Goal: Task Accomplishment & Management: Complete application form

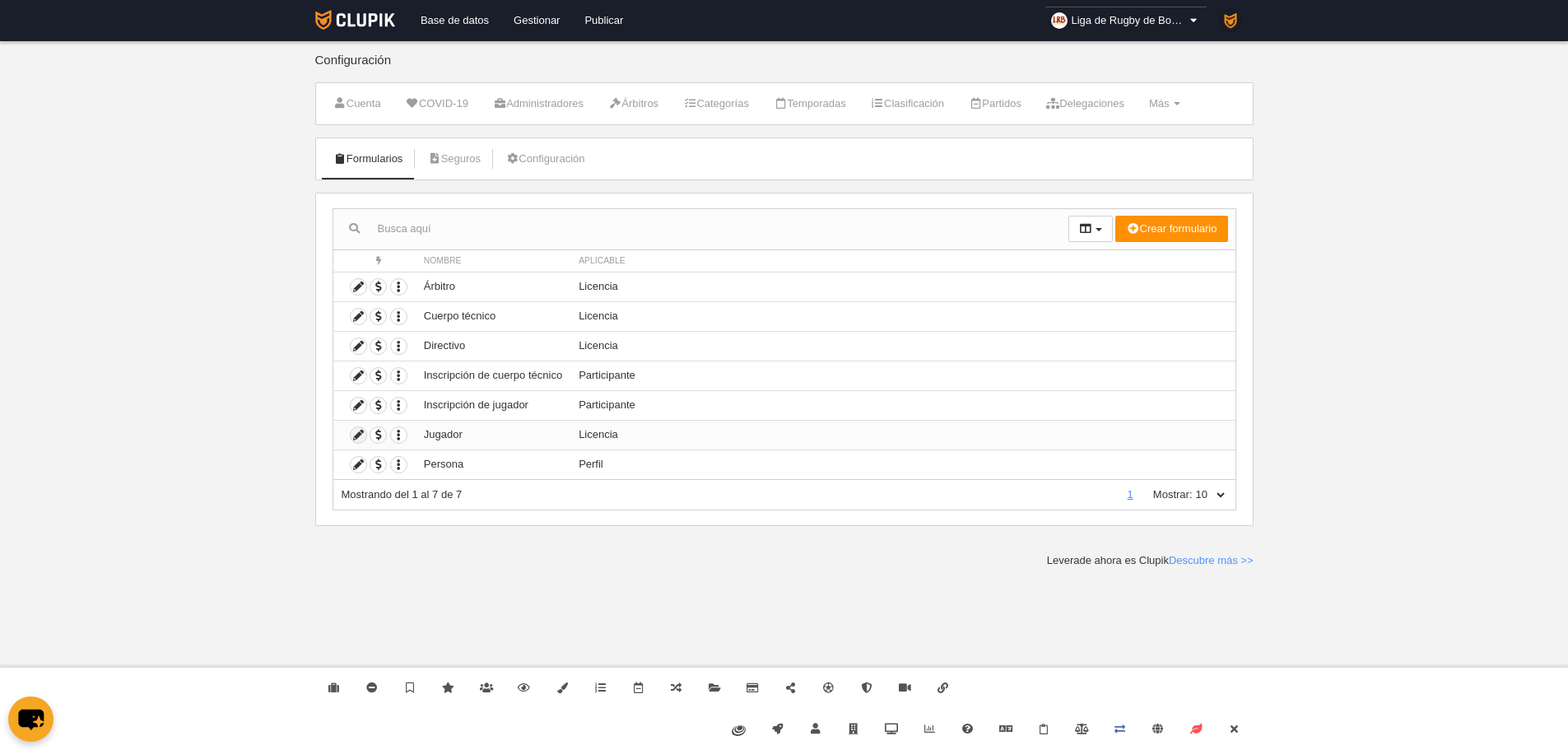
click at [353, 437] on icon at bounding box center [359, 435] width 16 height 16
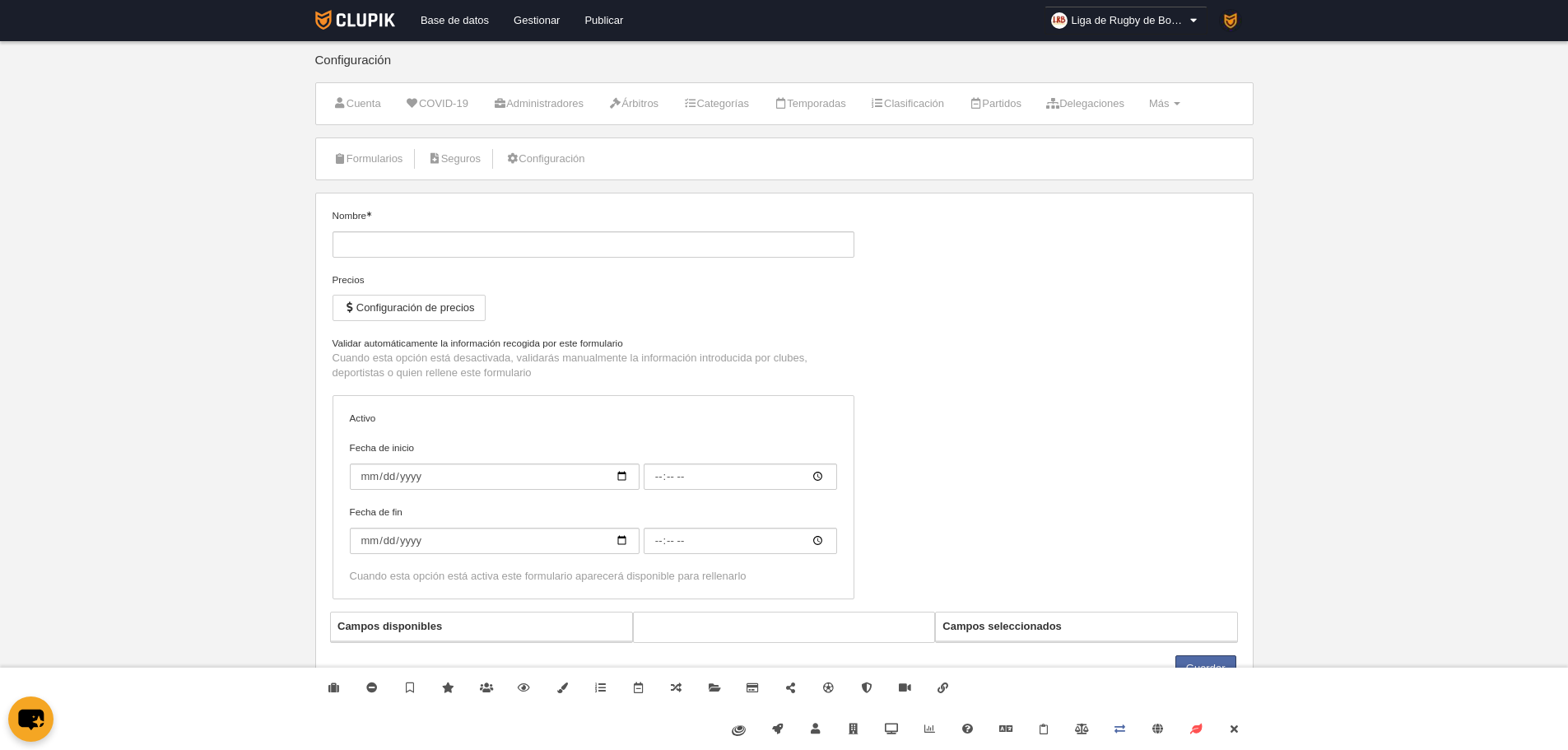
type input "Jugador"
checkbox input "true"
type input "[DATE]"
type input "07:00"
type input "[DATE]"
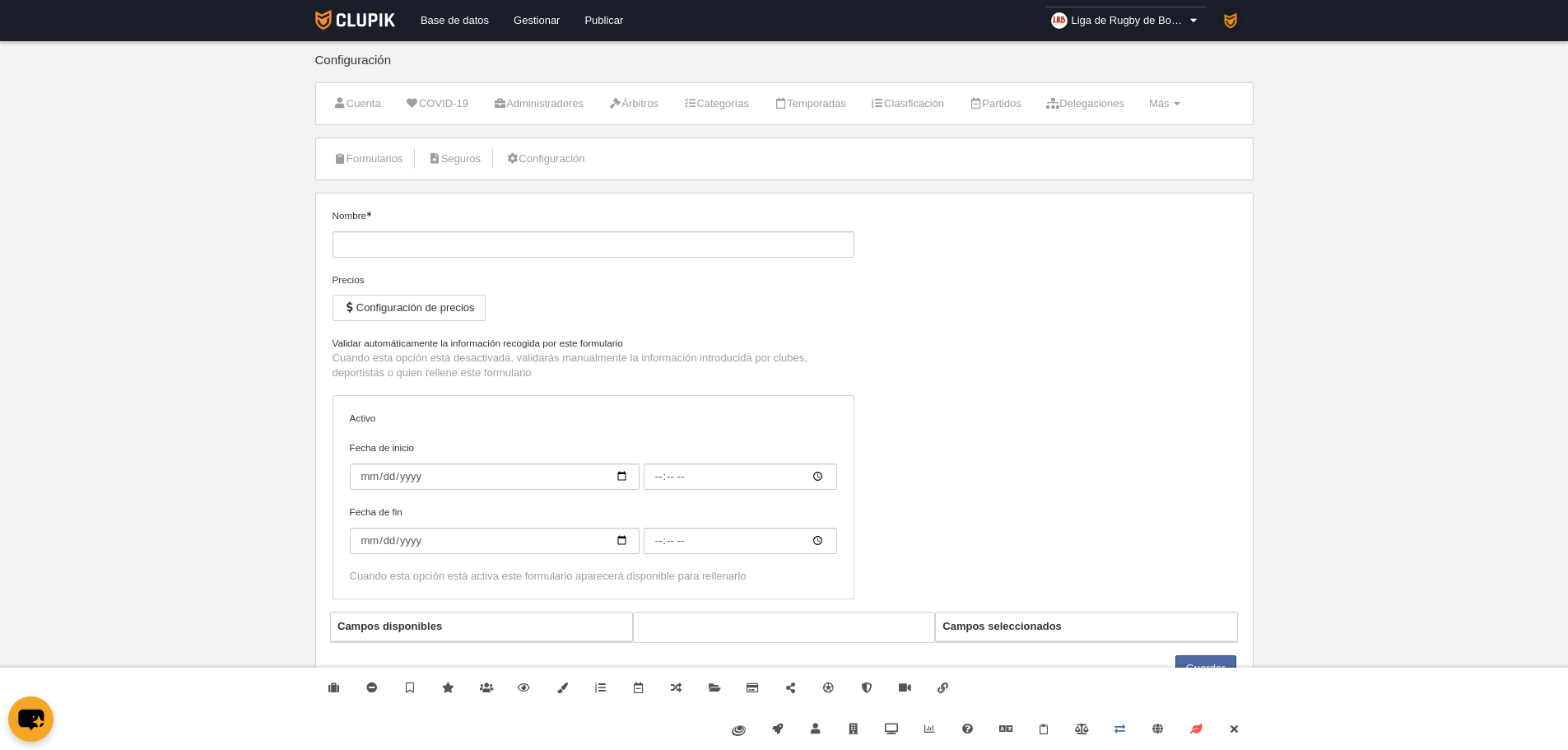
type input "07:00"
select select "selected"
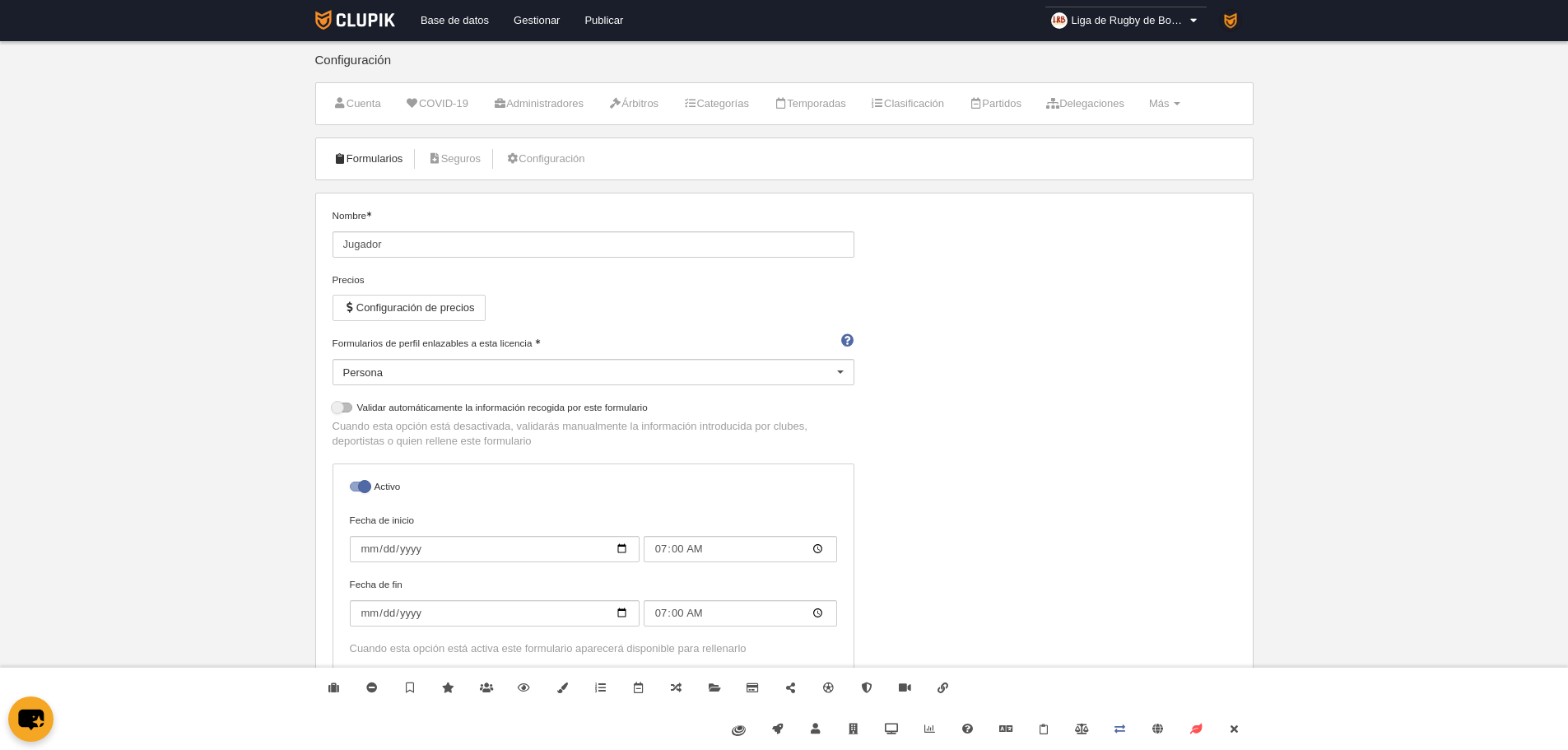
click at [368, 155] on link "Formularios" at bounding box center [368, 159] width 88 height 25
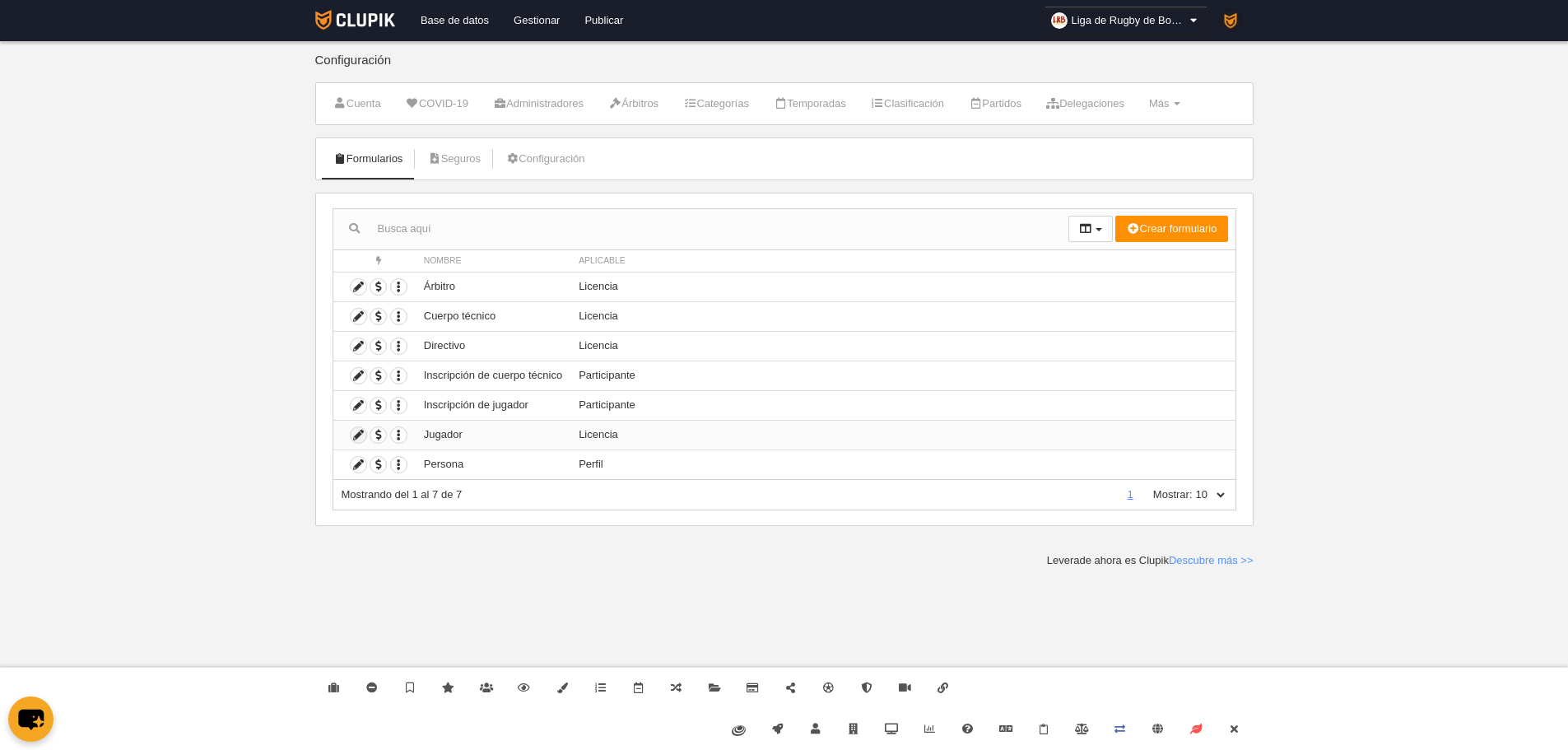
click at [362, 429] on icon at bounding box center [359, 435] width 16 height 16
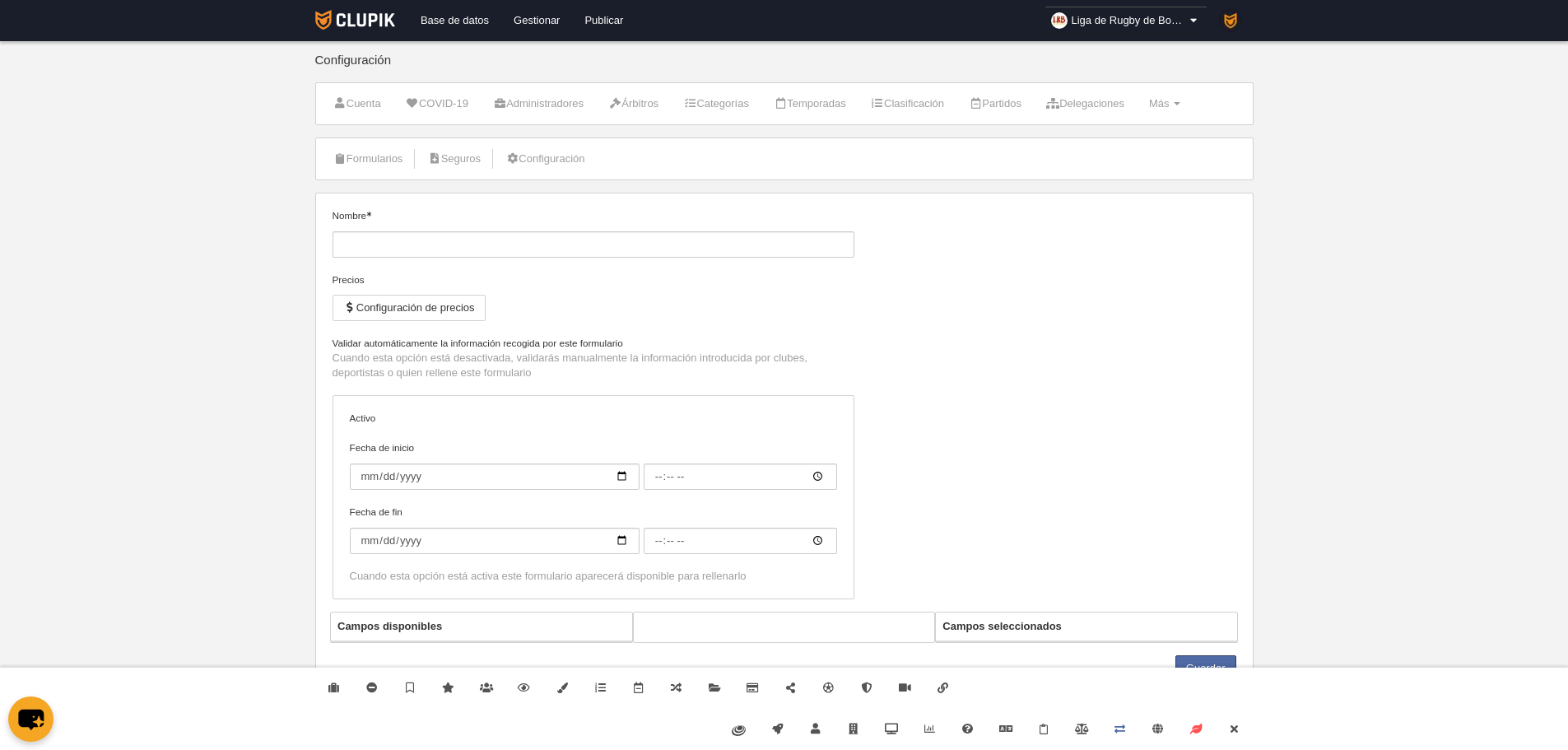
type input "Jugador"
checkbox input "true"
type input "[DATE]"
type input "07:00"
type input "[DATE]"
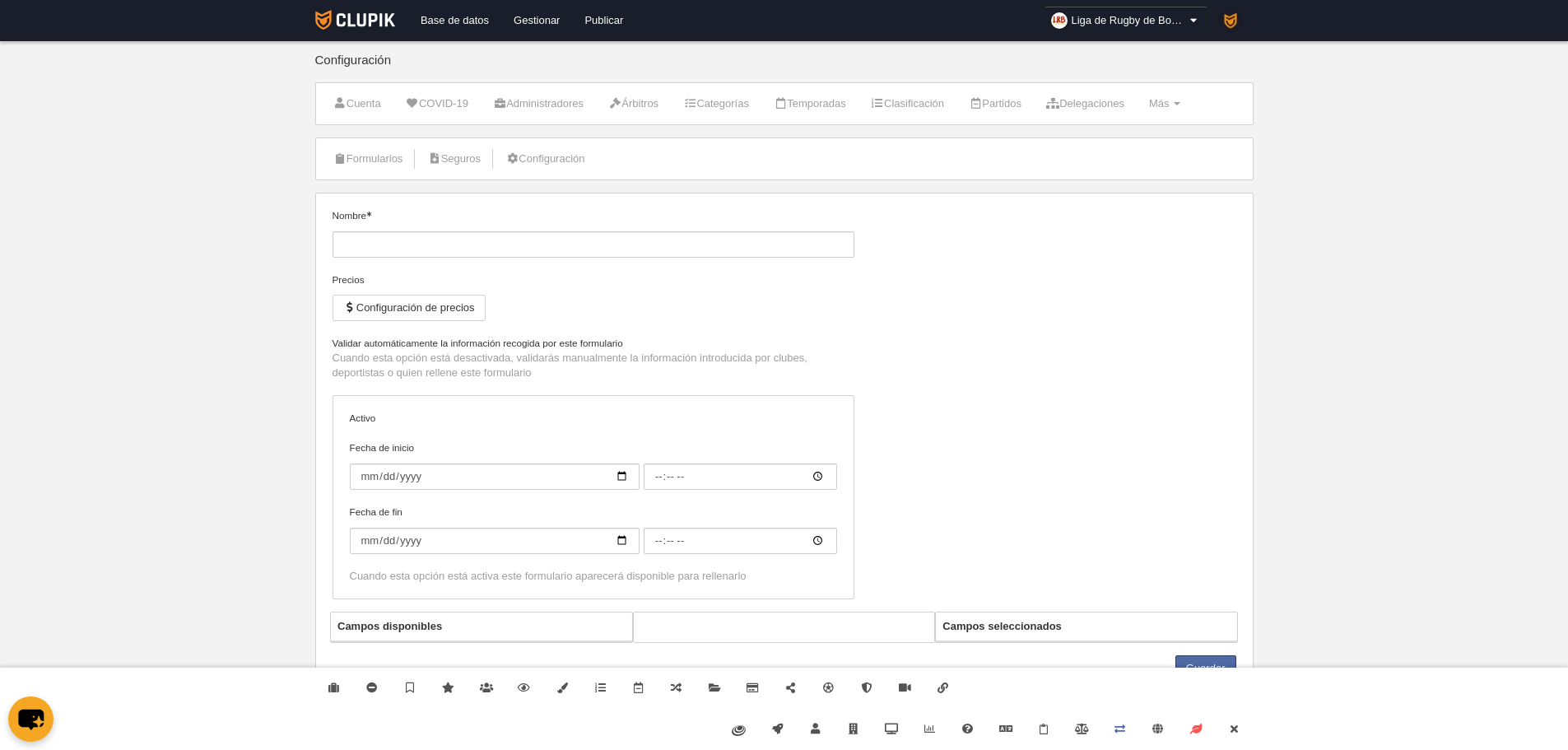
type input "07:00"
select select "selected"
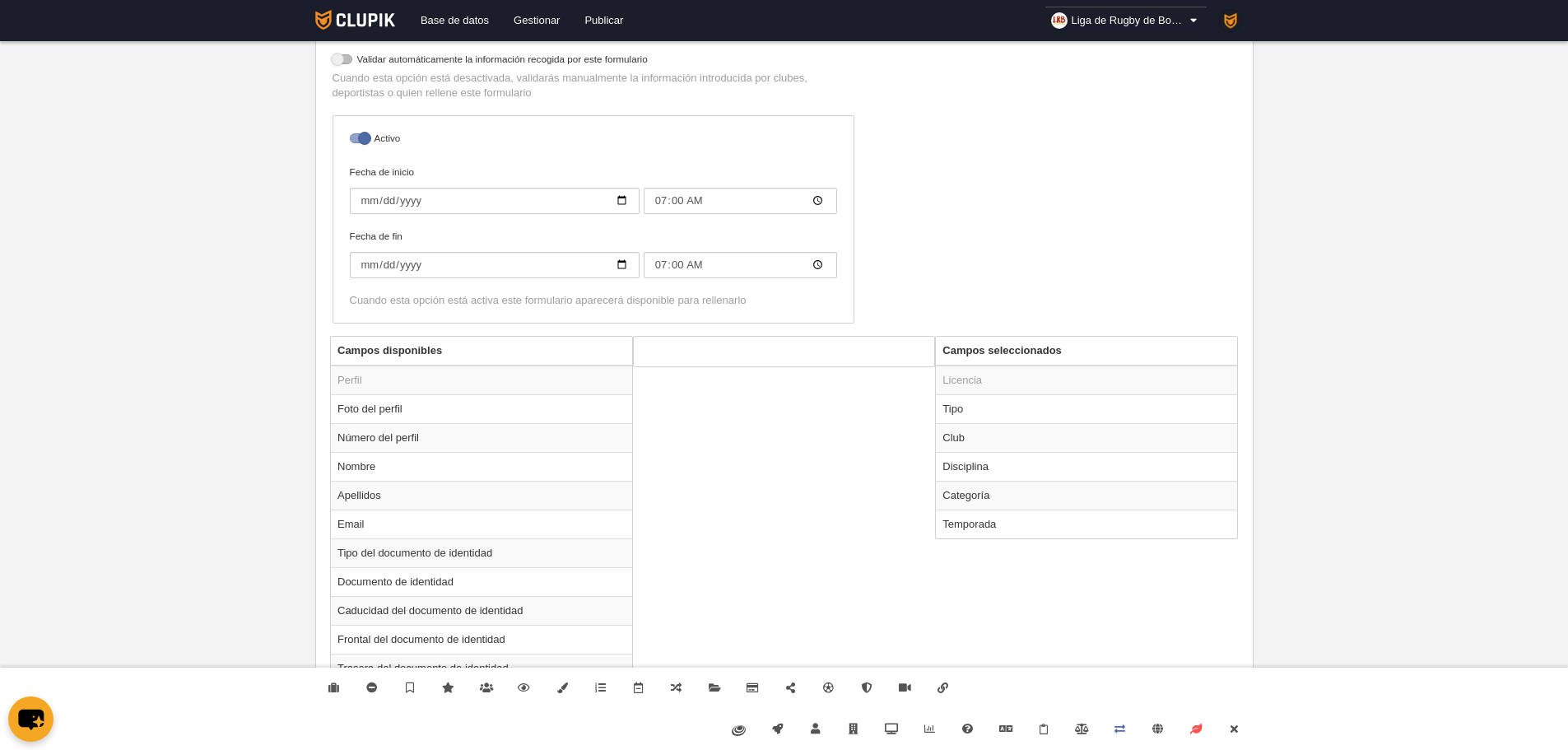
scroll to position [494, 0]
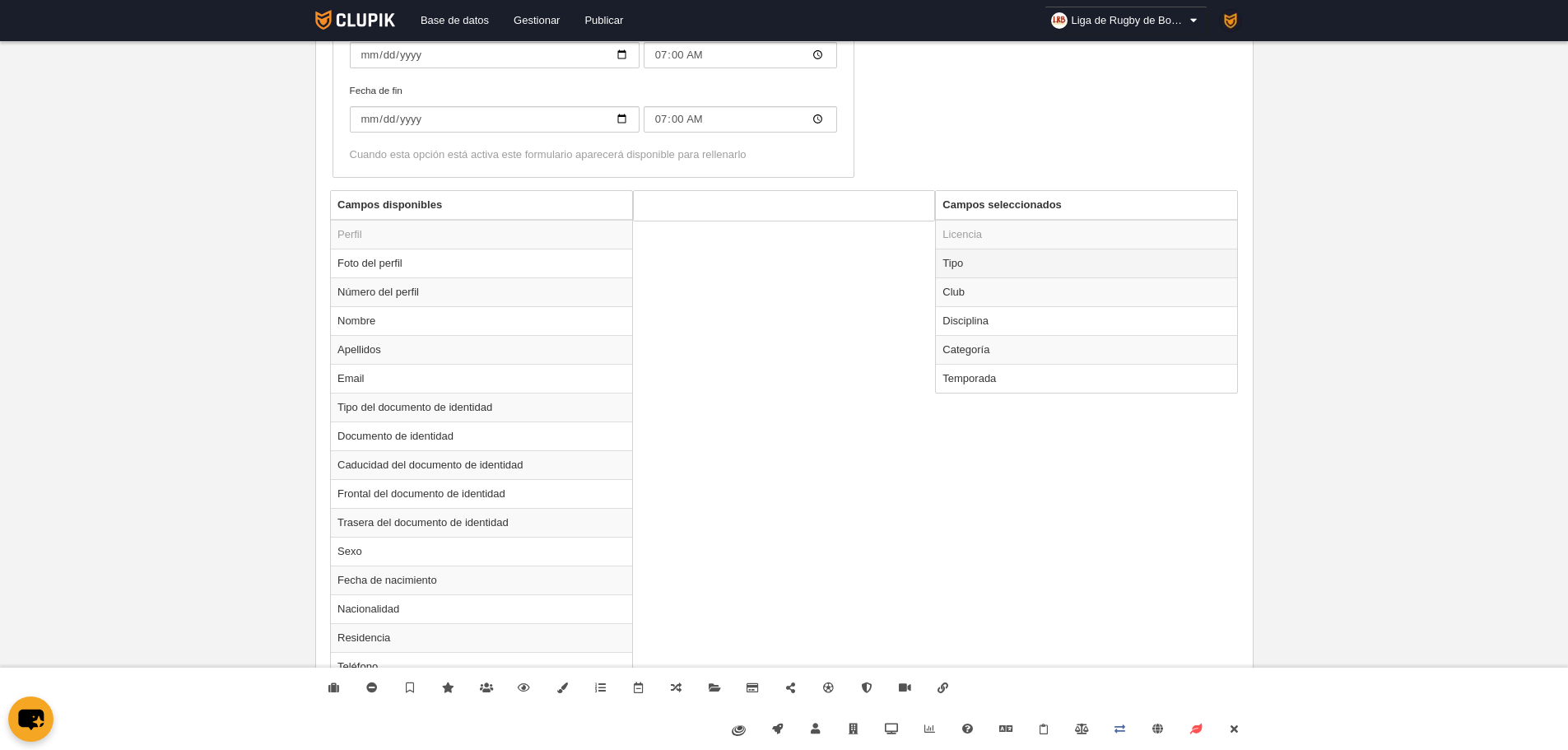
click at [1002, 269] on td "Tipo" at bounding box center [1086, 263] width 301 height 28
radio input "true"
select select "player"
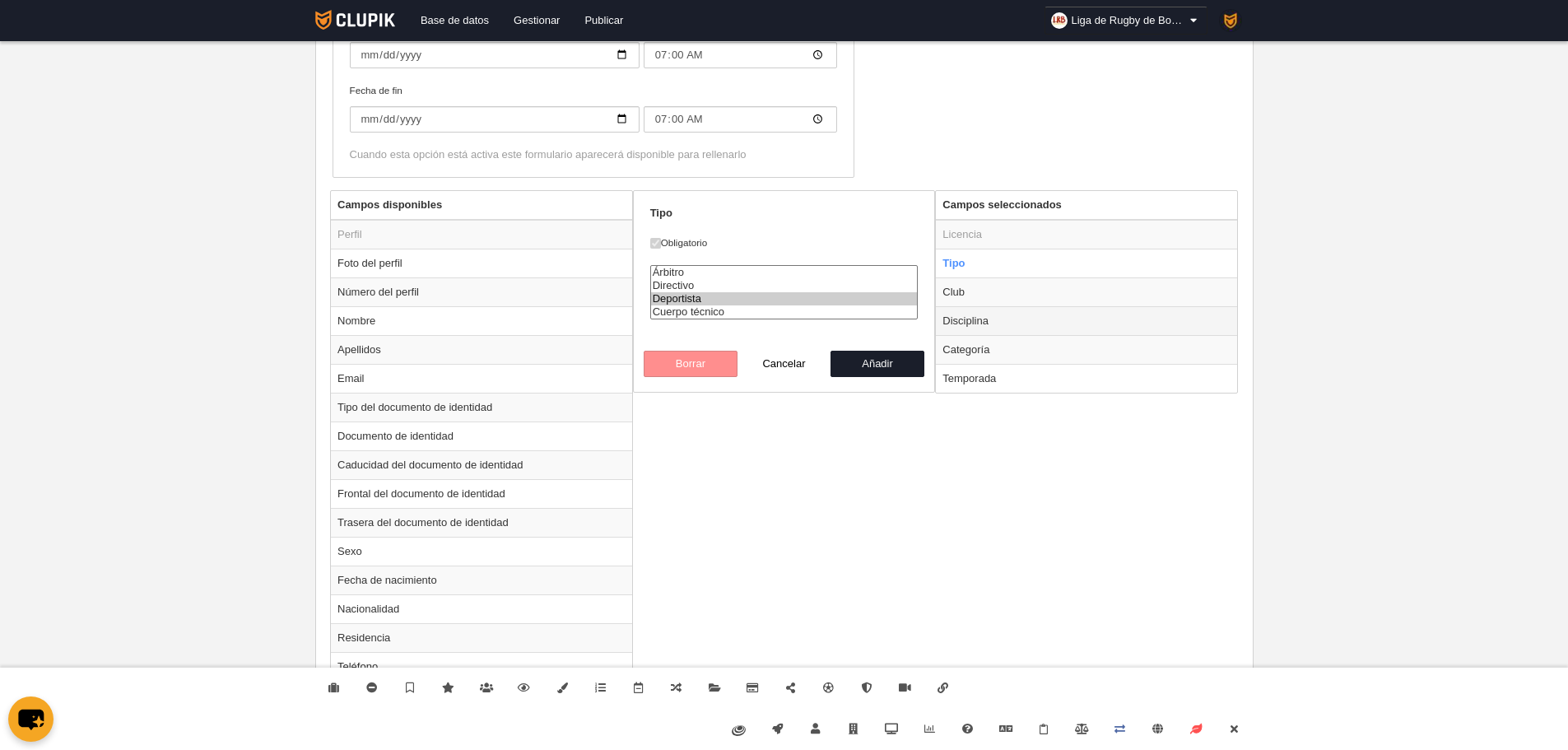
click at [969, 308] on td "Disciplina" at bounding box center [1086, 320] width 301 height 28
radio input "false"
radio input "true"
checkbox input "false"
select select
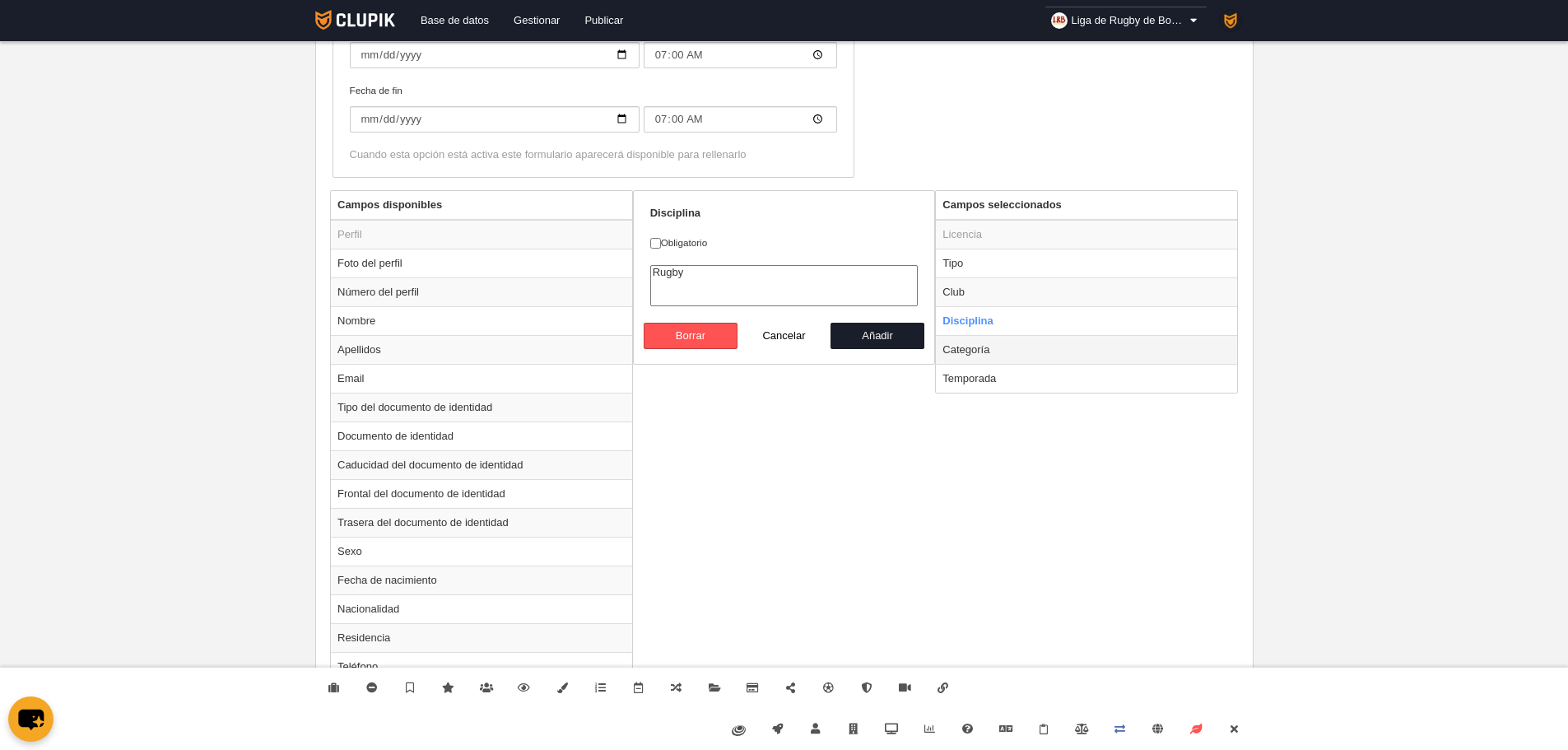
click at [1000, 349] on td "Categoría" at bounding box center [1086, 349] width 301 height 28
radio input "false"
radio input "true"
checkbox input "true"
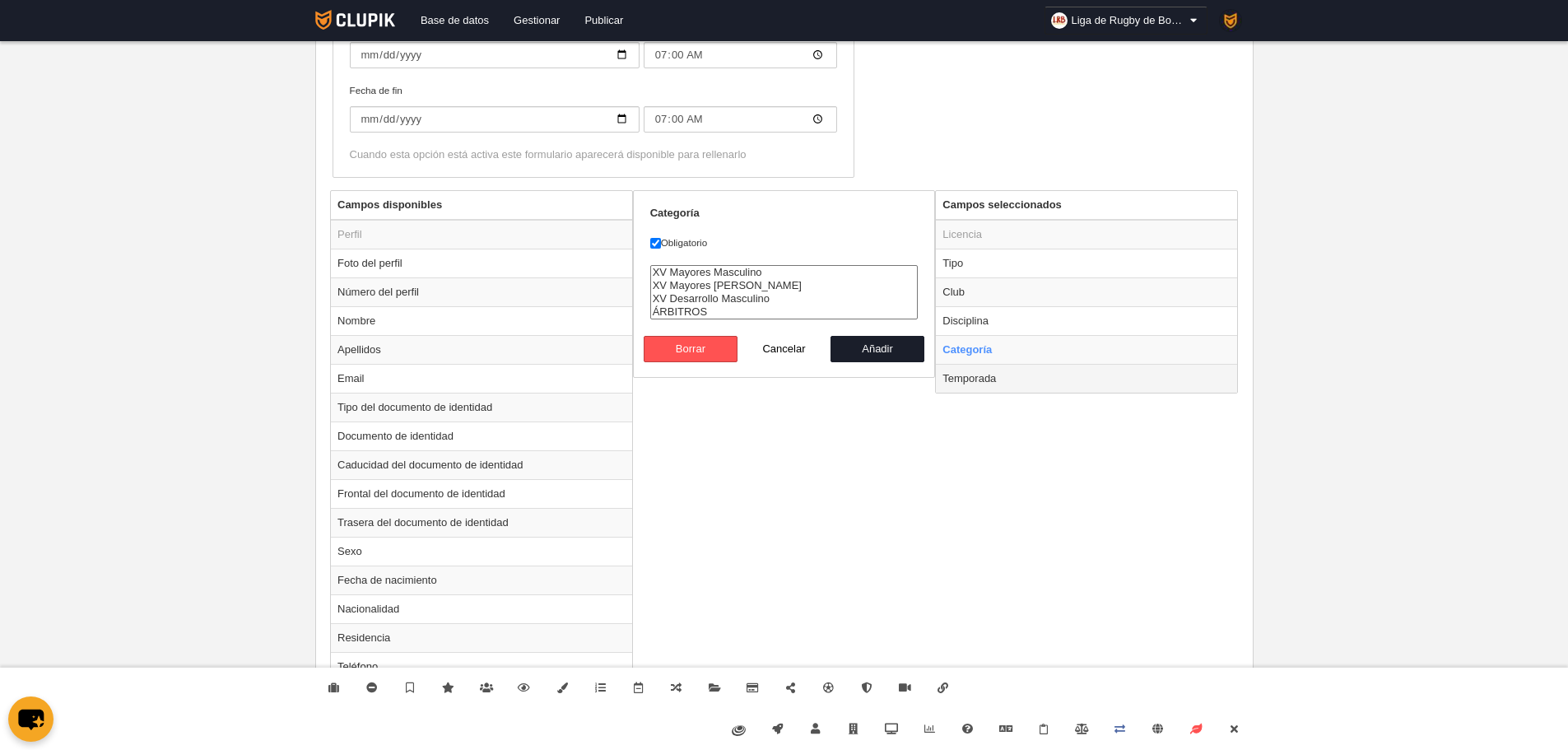
click at [1011, 374] on td "Temporada" at bounding box center [1086, 377] width 301 height 28
radio input "false"
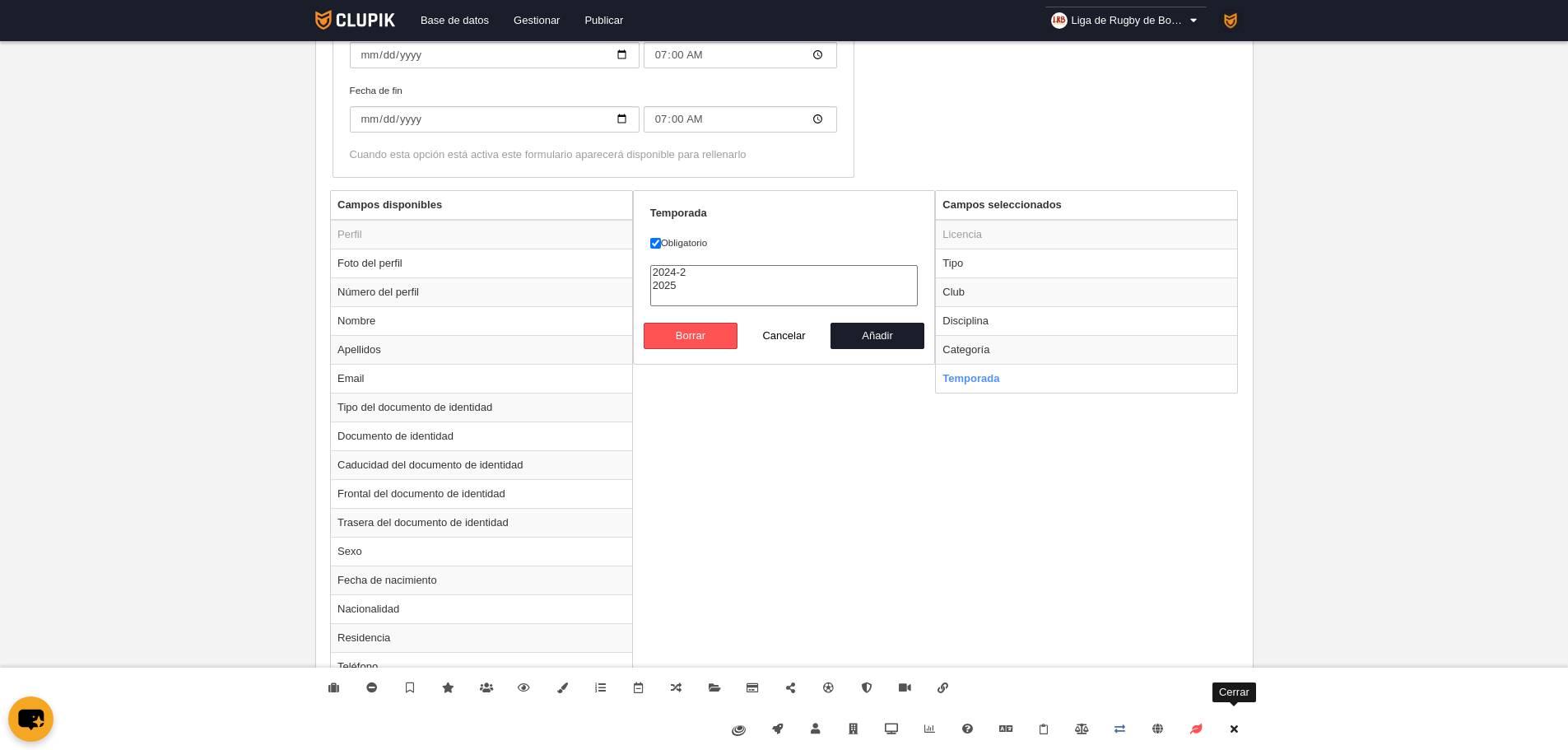
click at [1240, 745] on link "Cerrar" at bounding box center [1234, 729] width 38 height 41
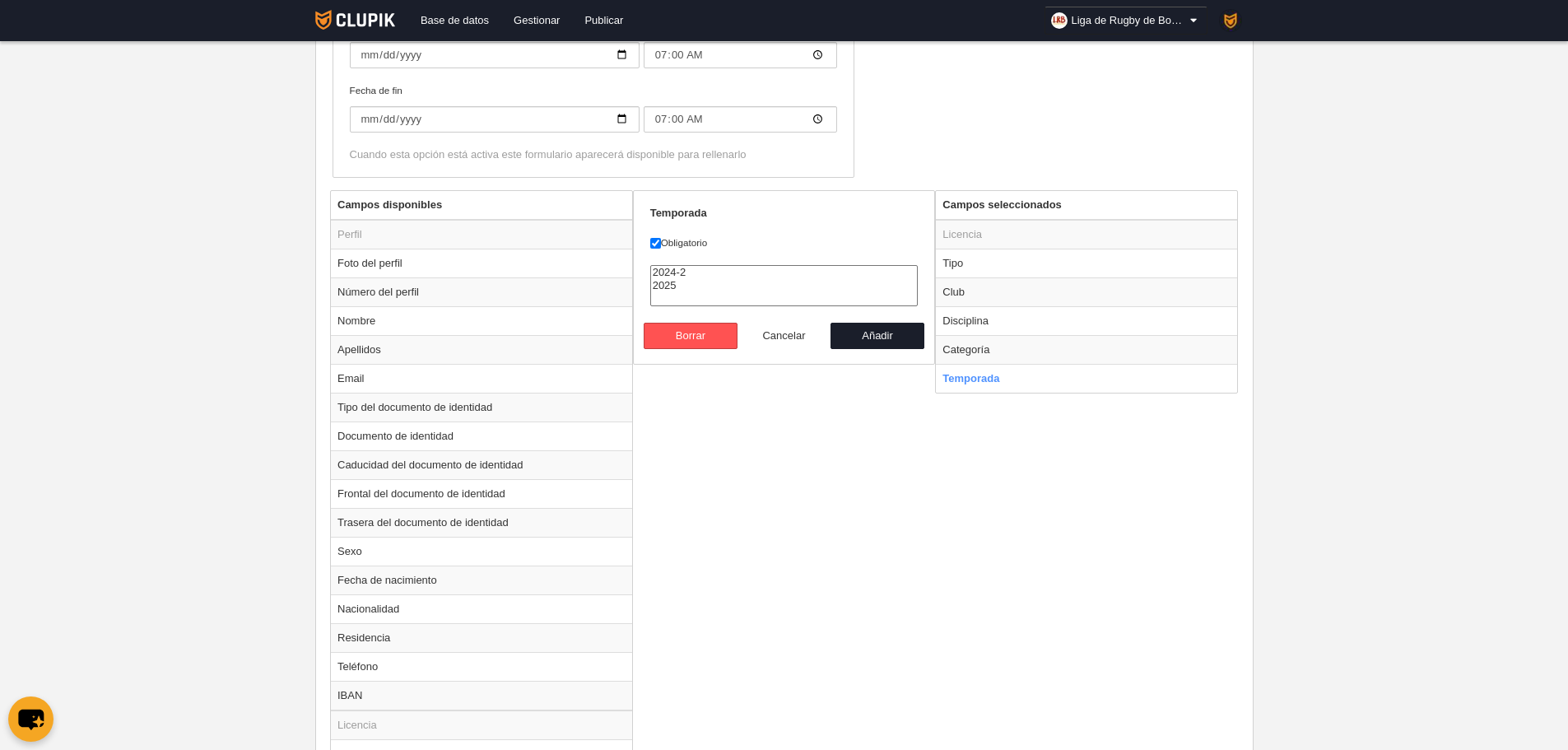
click at [787, 326] on button "Cancelar" at bounding box center [785, 335] width 94 height 26
radio input "false"
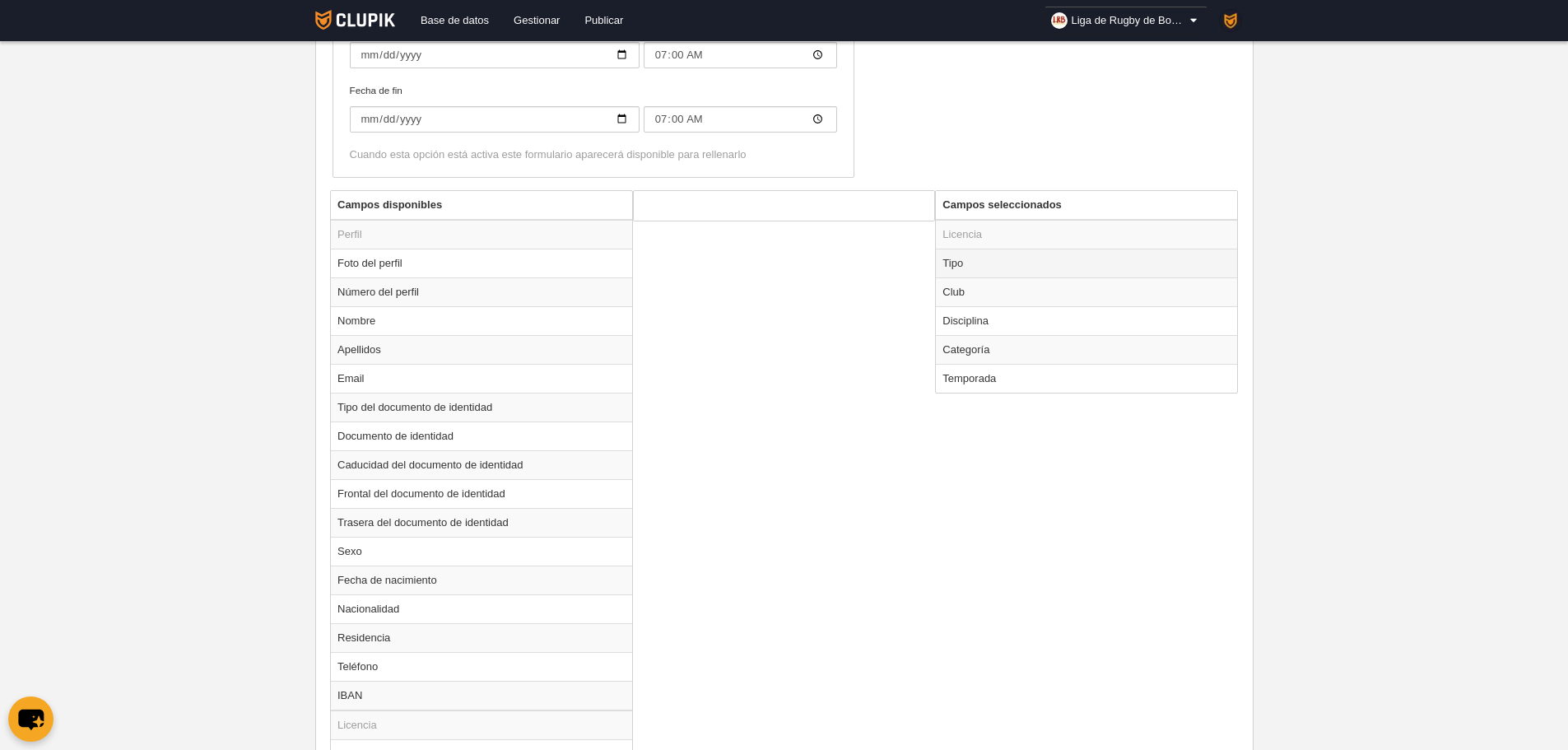
click at [965, 259] on td "Tipo" at bounding box center [1086, 263] width 301 height 28
radio input "true"
select select "player"
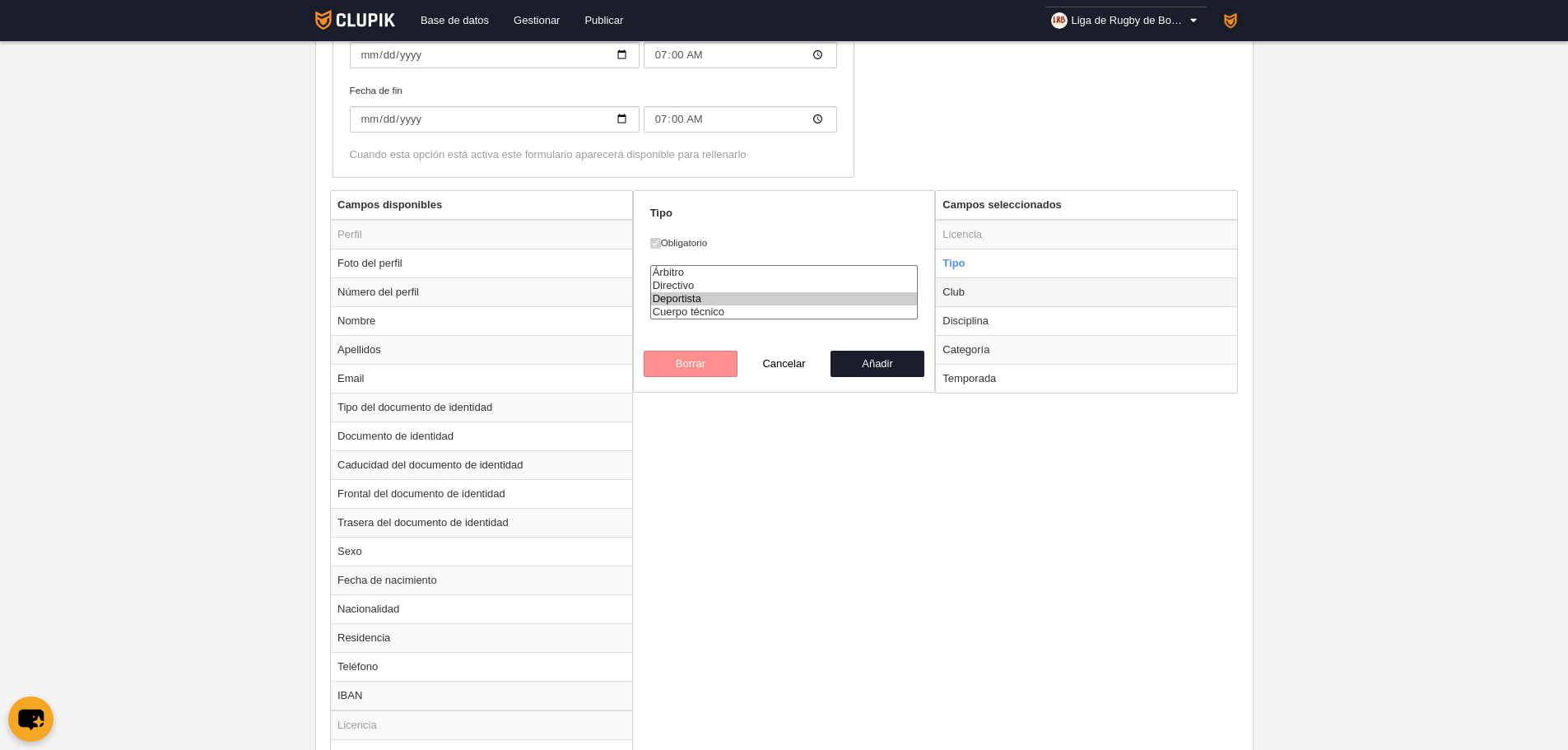
click at [980, 292] on td "Club" at bounding box center [1086, 291] width 301 height 28
radio input "false"
radio input "true"
checkbox input "false"
select select
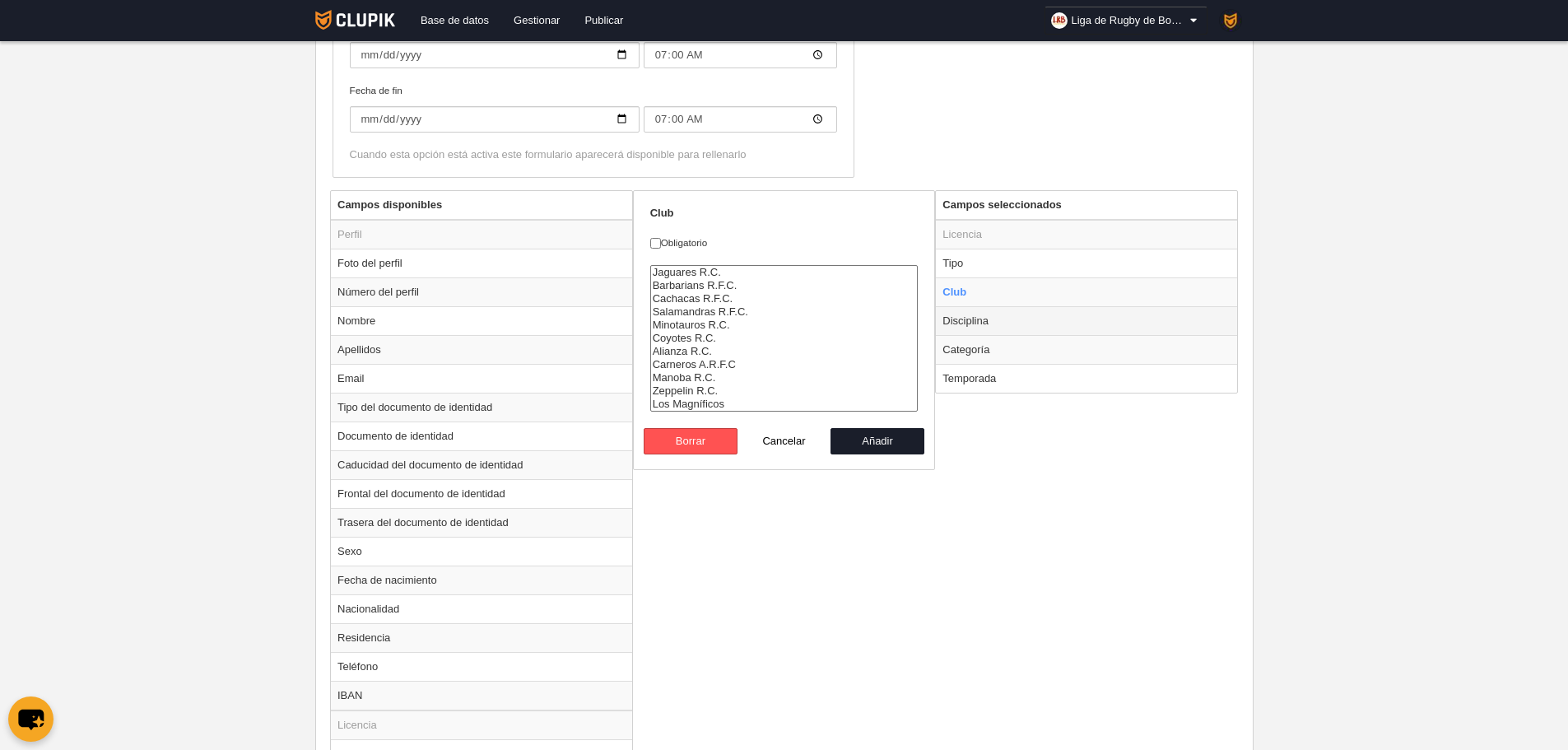
click at [990, 325] on td "Disciplina" at bounding box center [1086, 320] width 301 height 28
radio input "false"
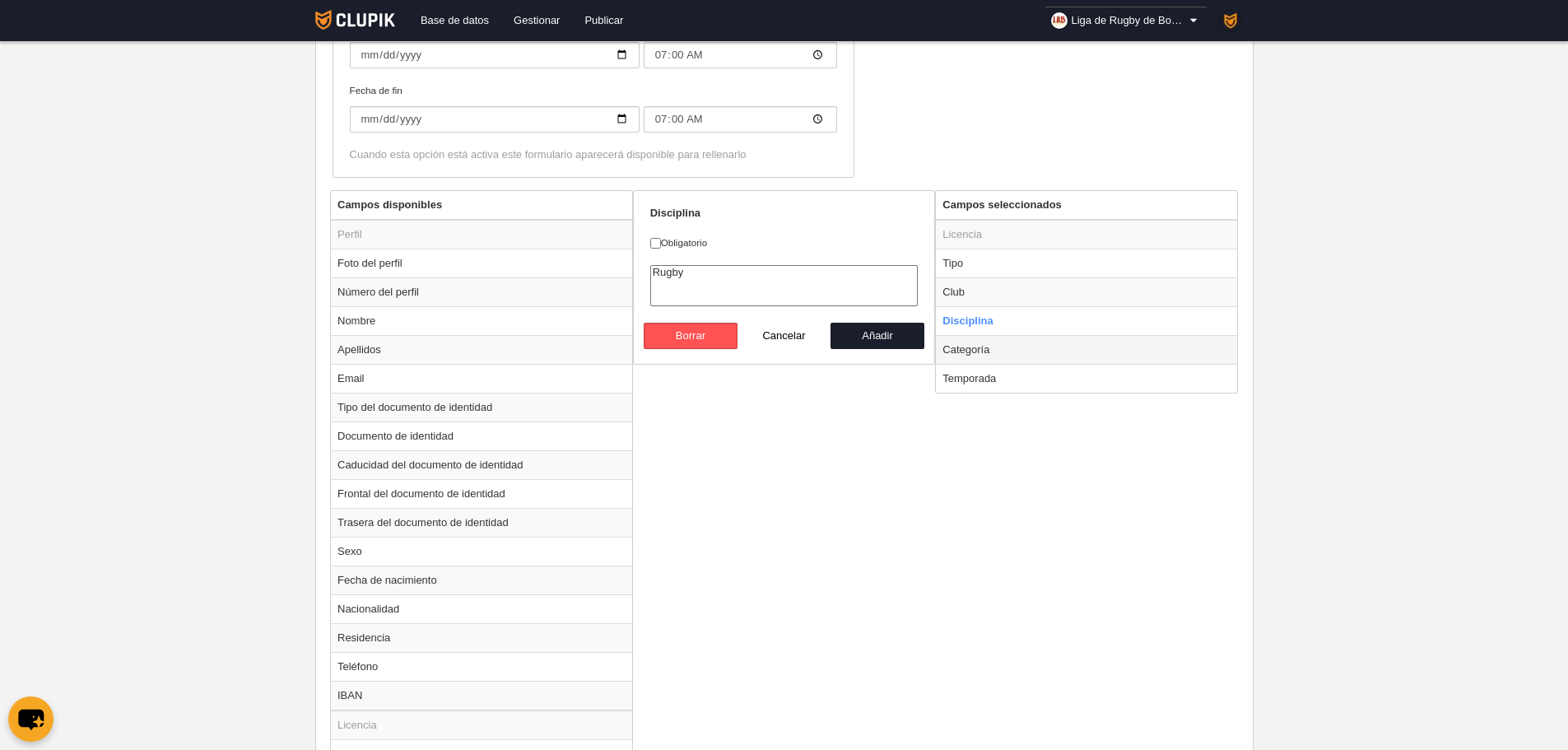
click at [985, 358] on td "Categoría" at bounding box center [1086, 349] width 301 height 28
radio input "false"
radio input "true"
checkbox input "true"
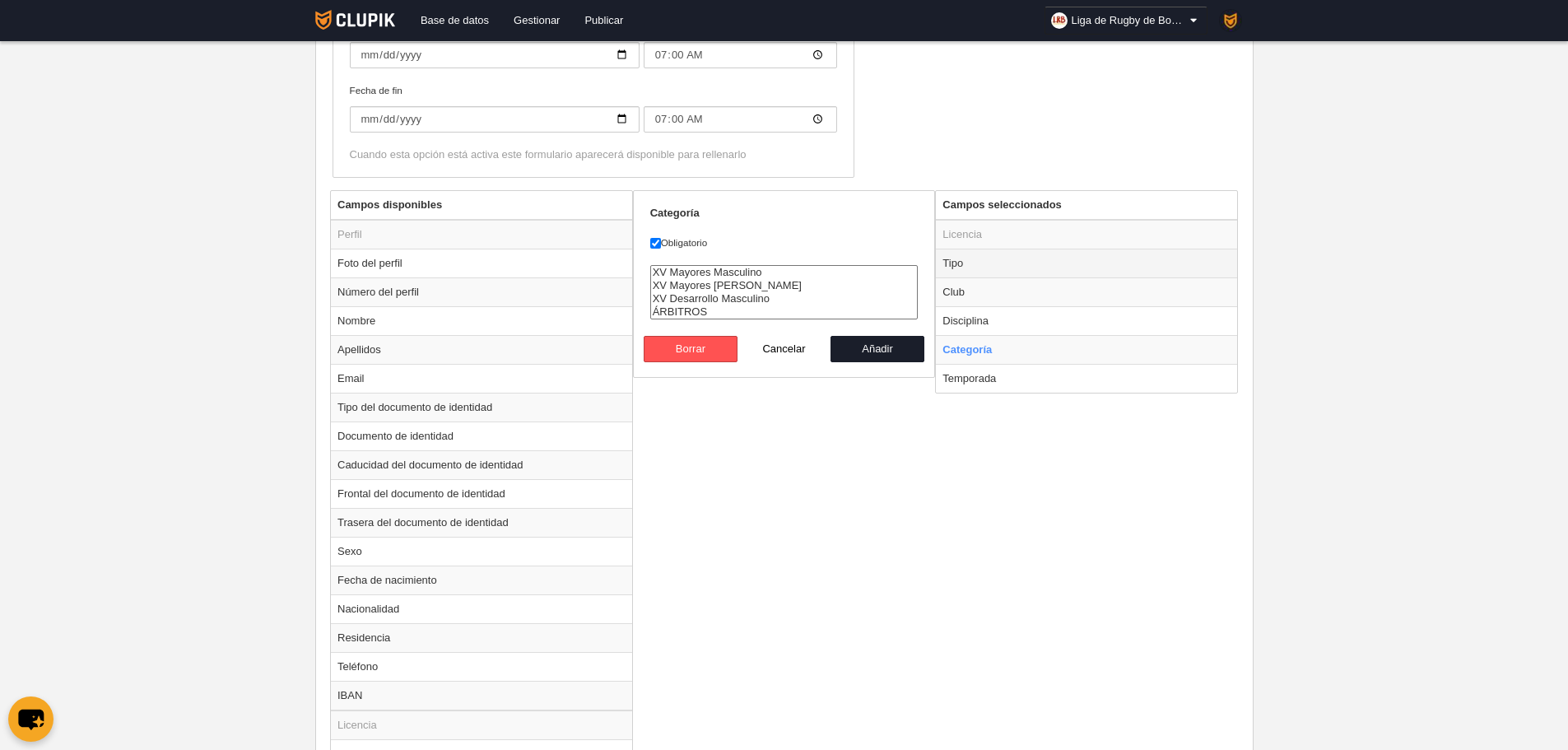
click at [989, 265] on td "Tipo" at bounding box center [1086, 263] width 301 height 28
radio input "true"
select select "player"
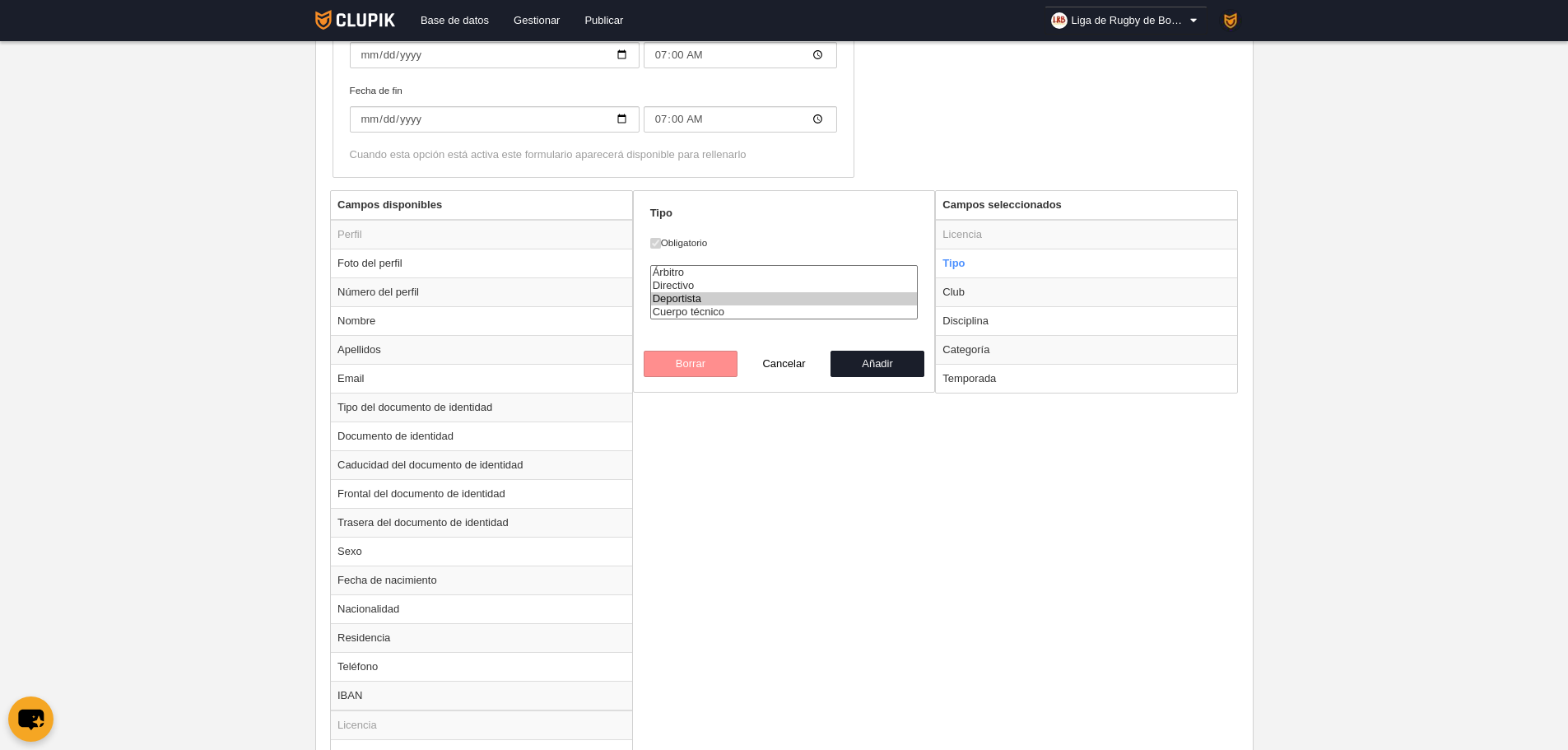
click at [996, 564] on div "Campos disponibles Perfil Foto del perfil Número del perfil Nombre Apellidos Em…" at bounding box center [784, 558] width 916 height 735
click at [784, 373] on button "Cancelar" at bounding box center [785, 364] width 94 height 26
radio input "false"
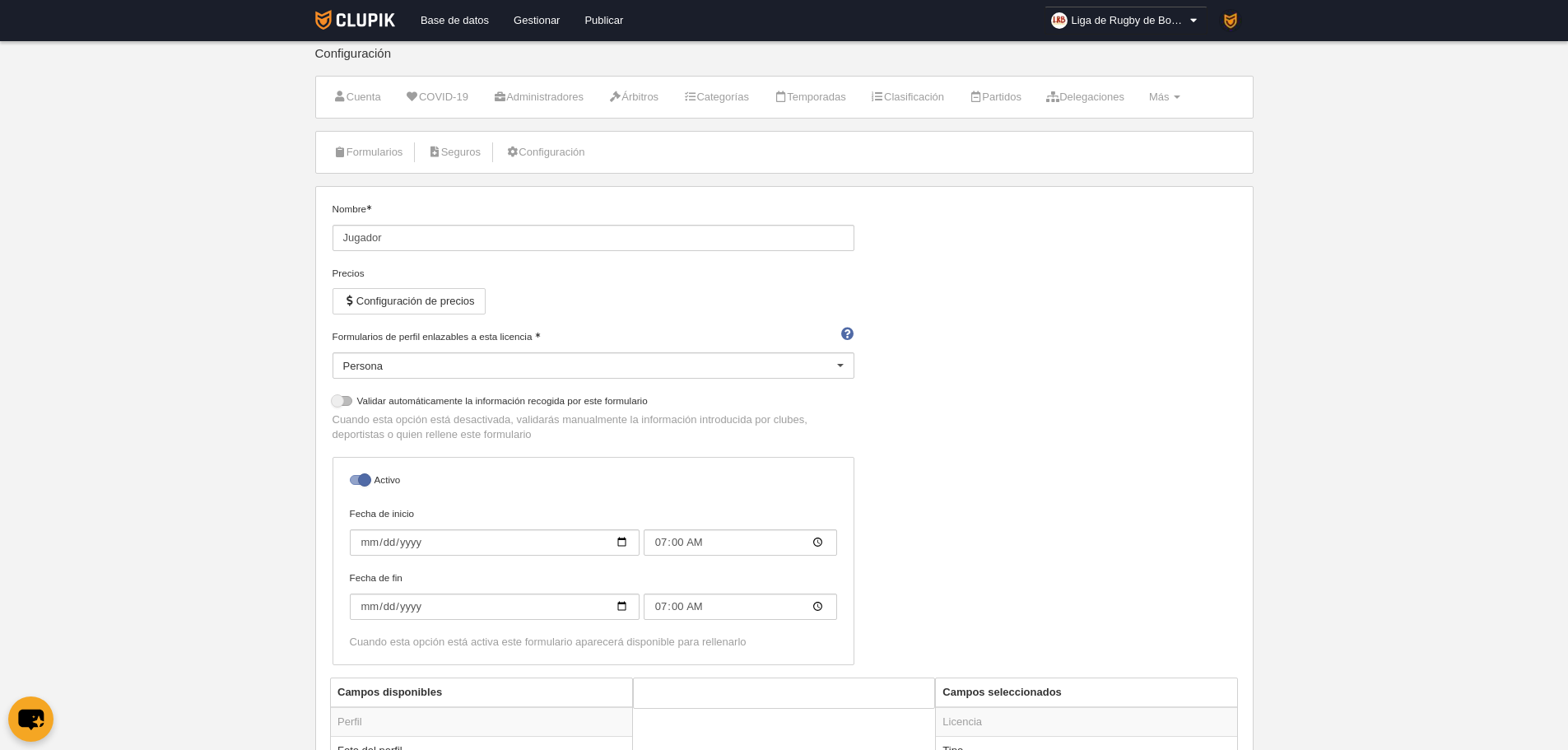
scroll to position [0, 0]
click at [401, 152] on link "Formularios" at bounding box center [368, 159] width 88 height 25
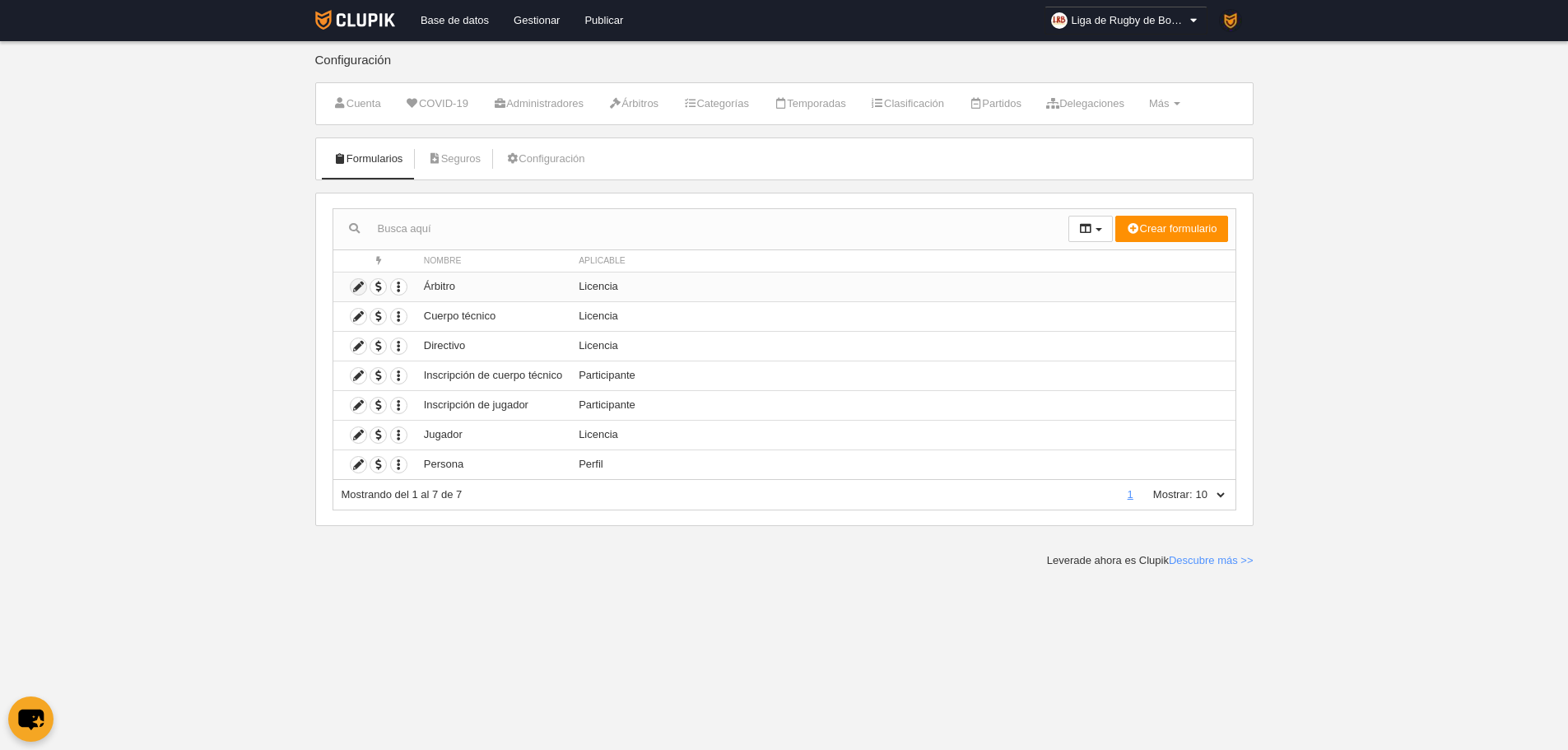
click at [362, 281] on icon at bounding box center [359, 287] width 16 height 16
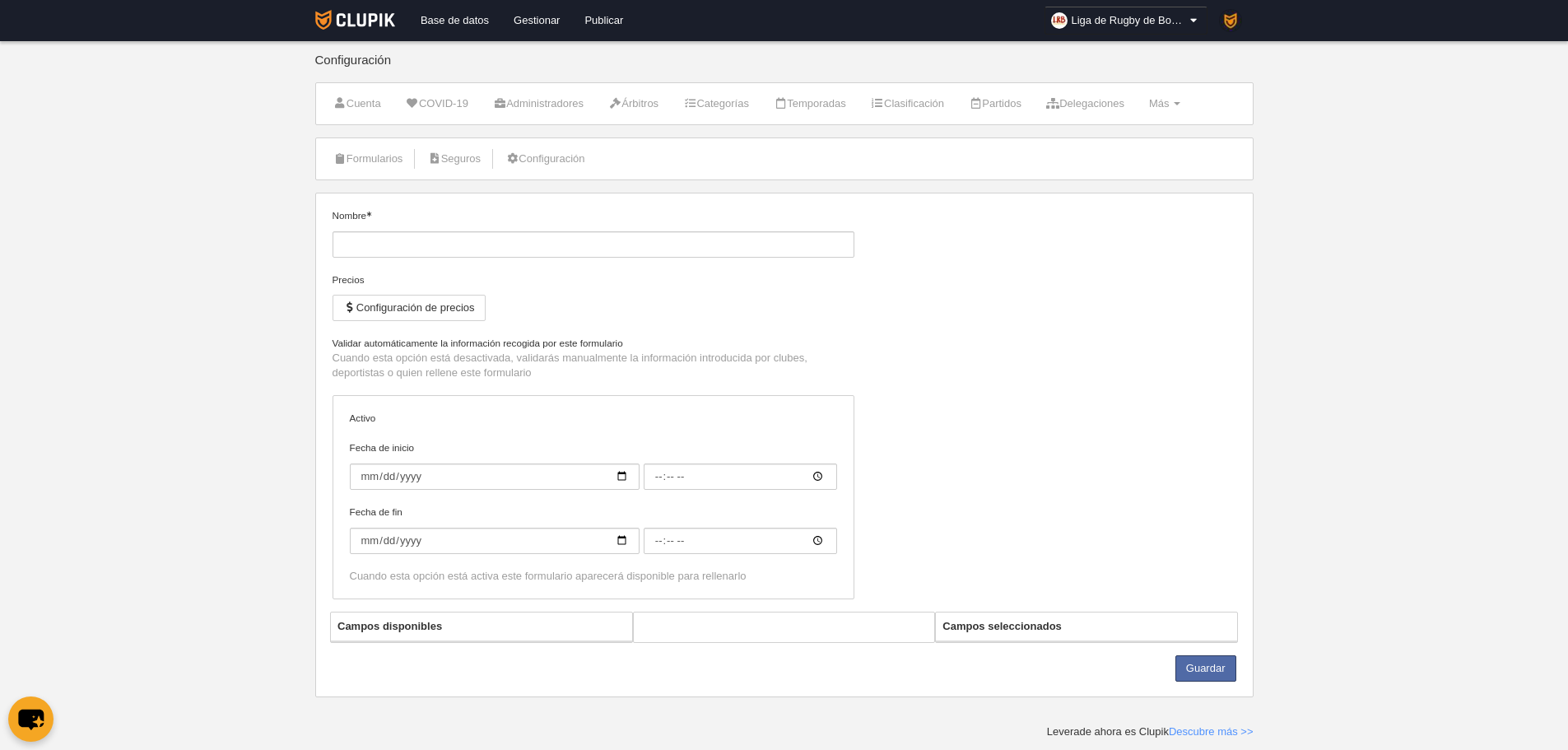
type input "Árbitro"
checkbox input "true"
type input "[DATE]"
type input "20:00"
type input "[DATE]"
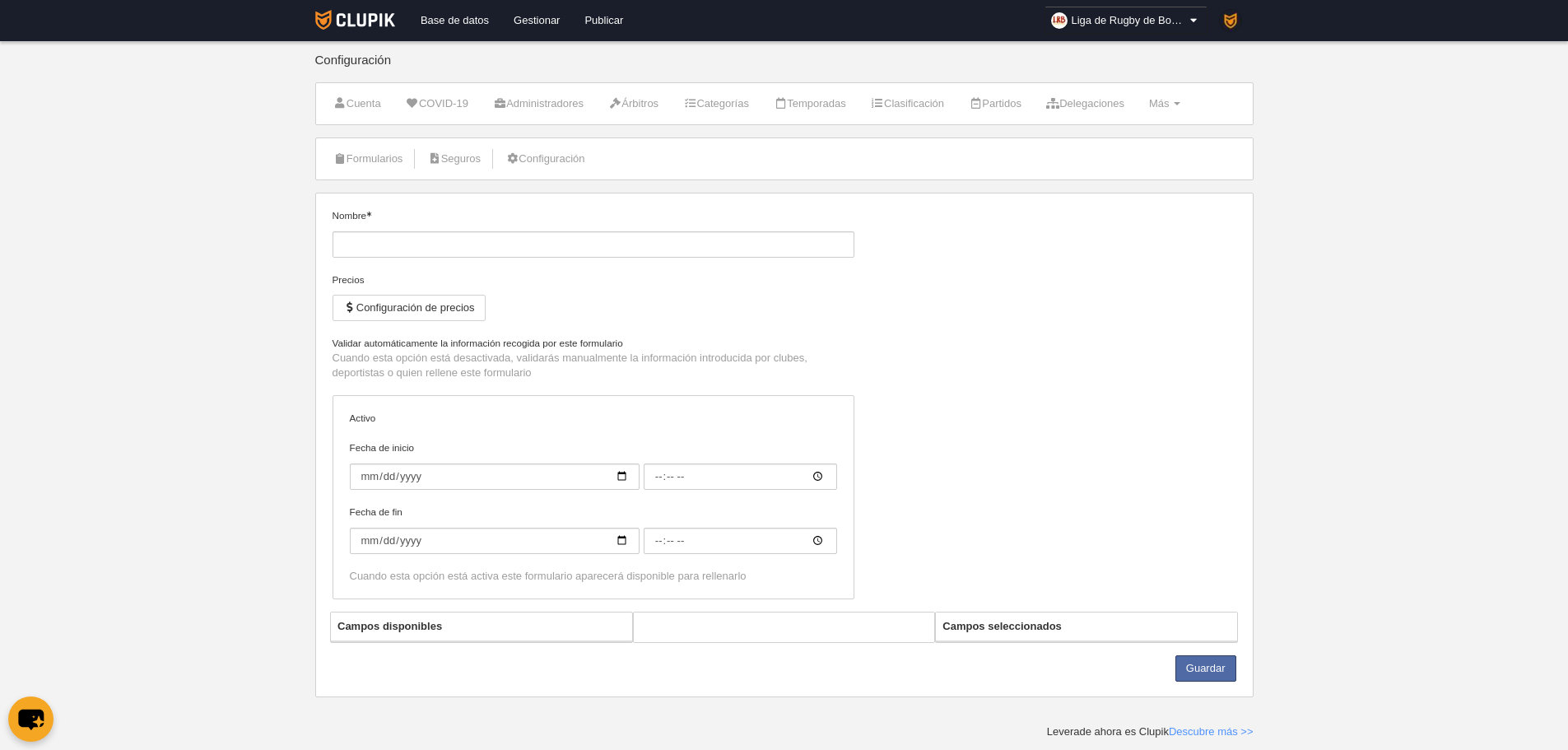
type input "00:00"
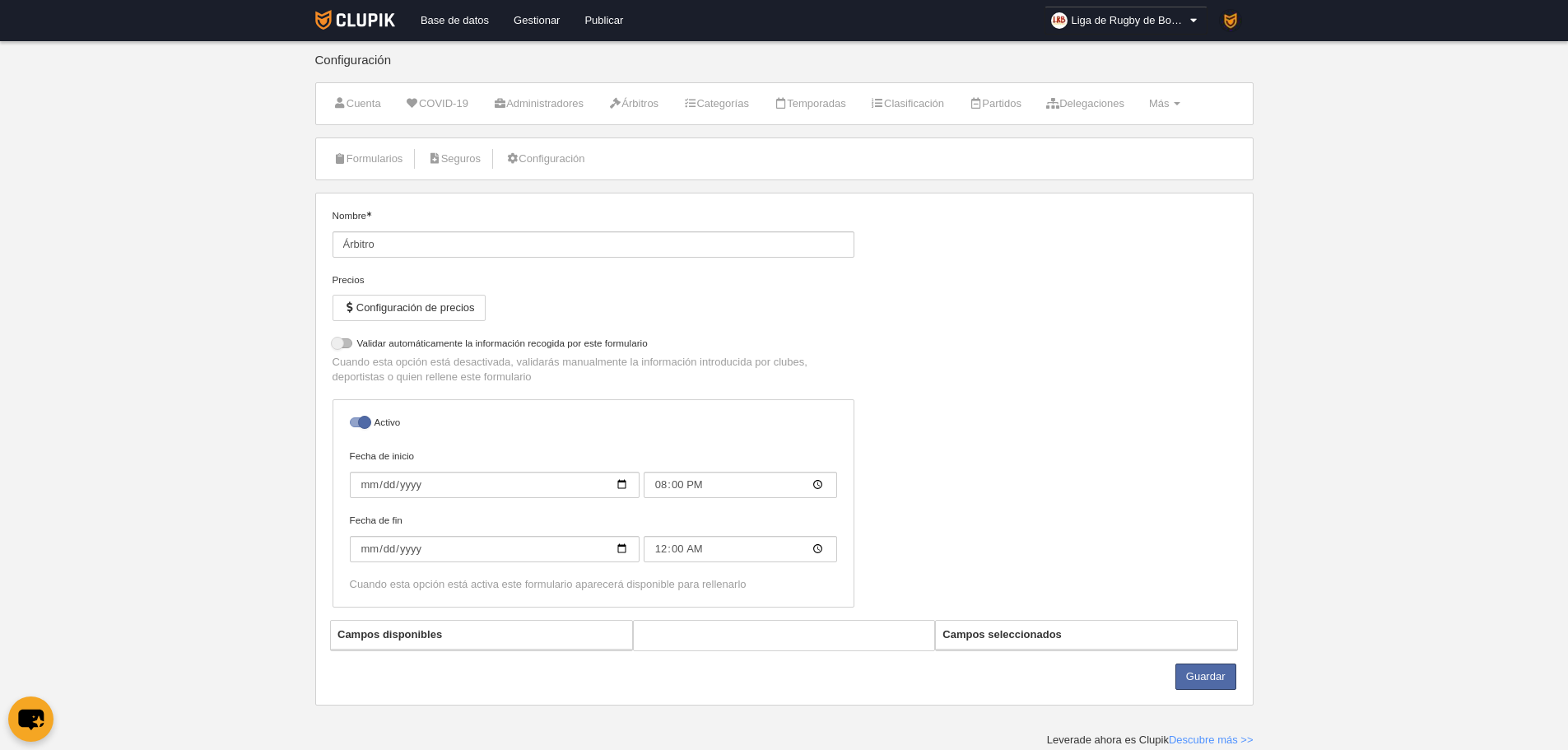
select select "selected"
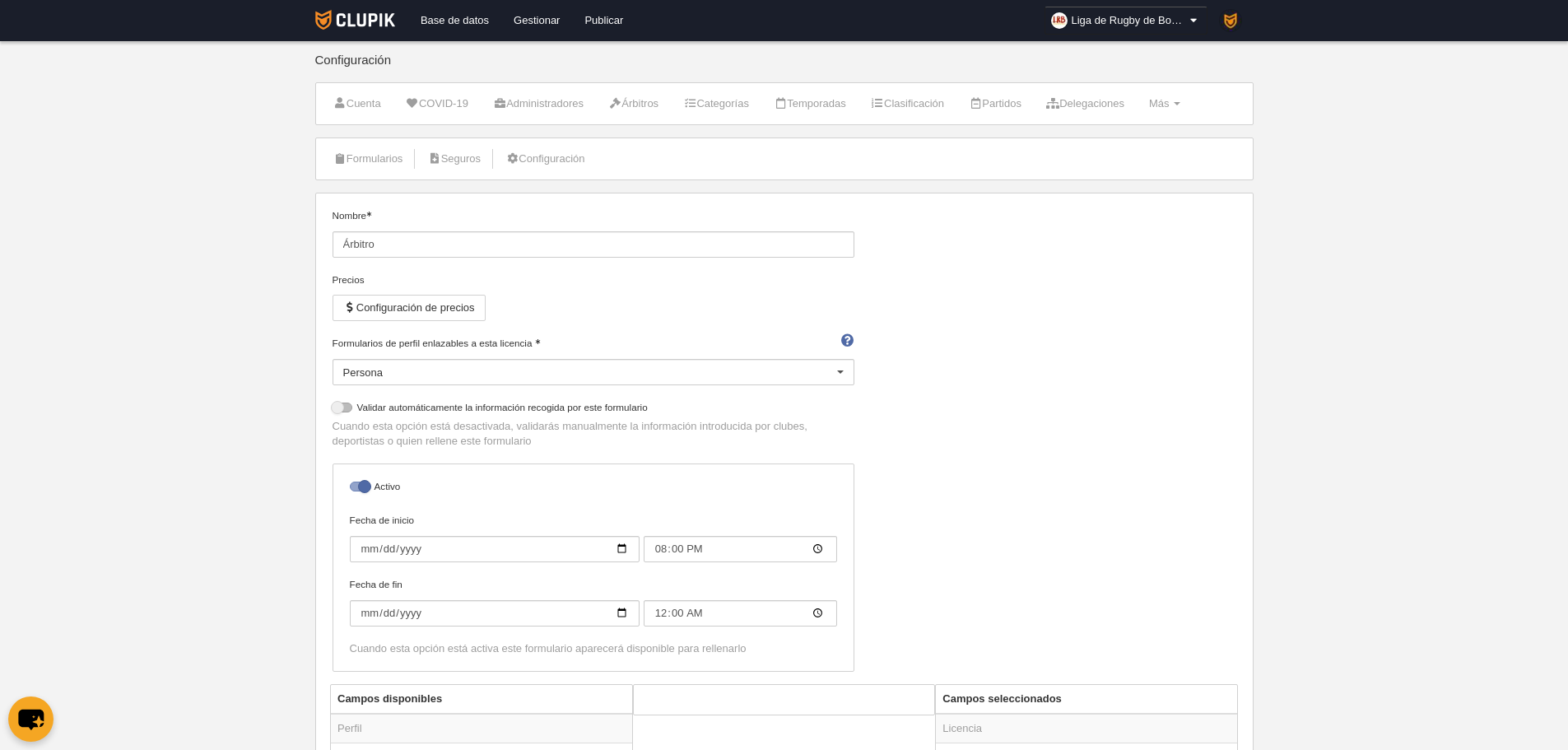
click at [358, 174] on li "Formularios" at bounding box center [368, 159] width 88 height 41
click at [363, 158] on link "Formularios" at bounding box center [368, 159] width 88 height 25
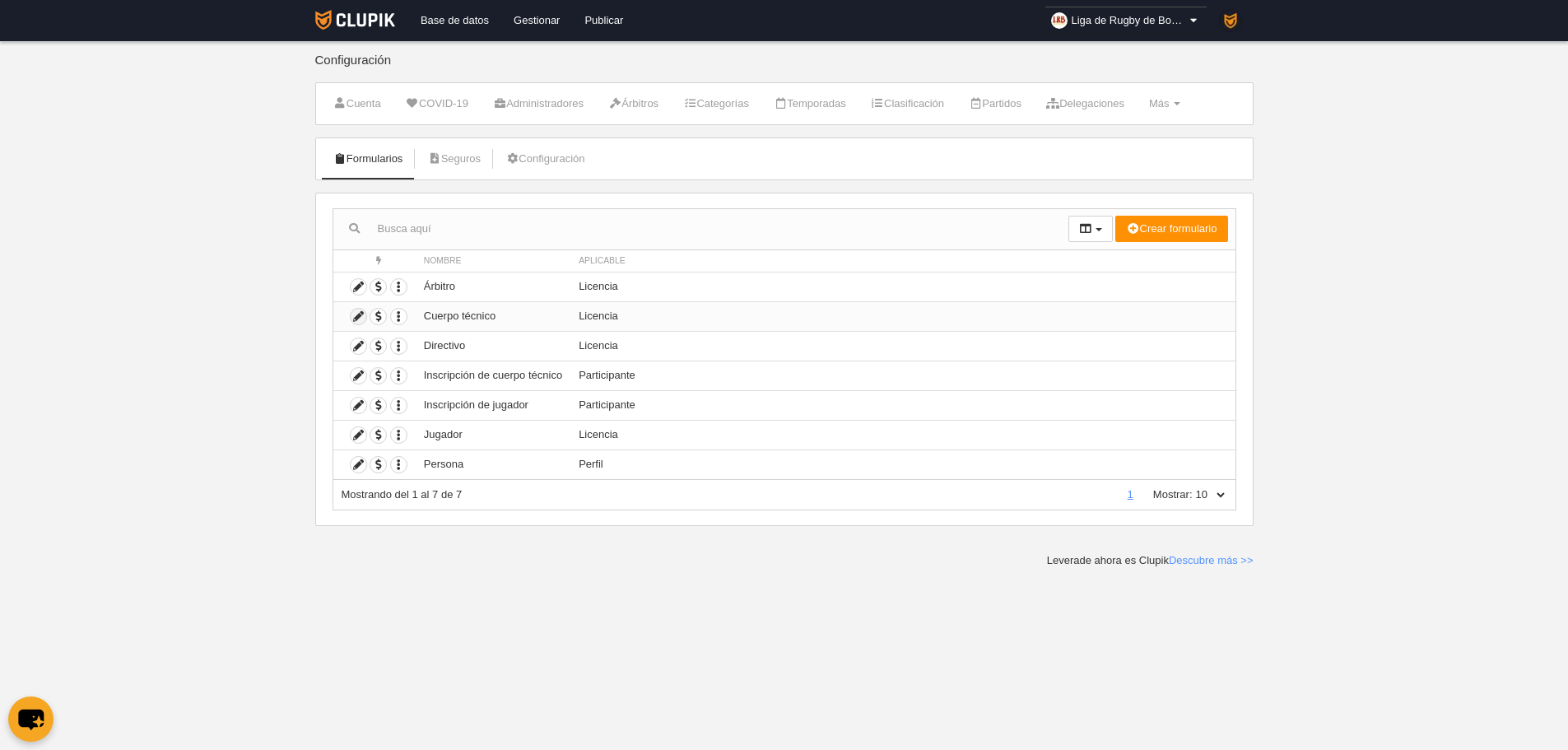
click at [358, 319] on icon at bounding box center [359, 317] width 16 height 16
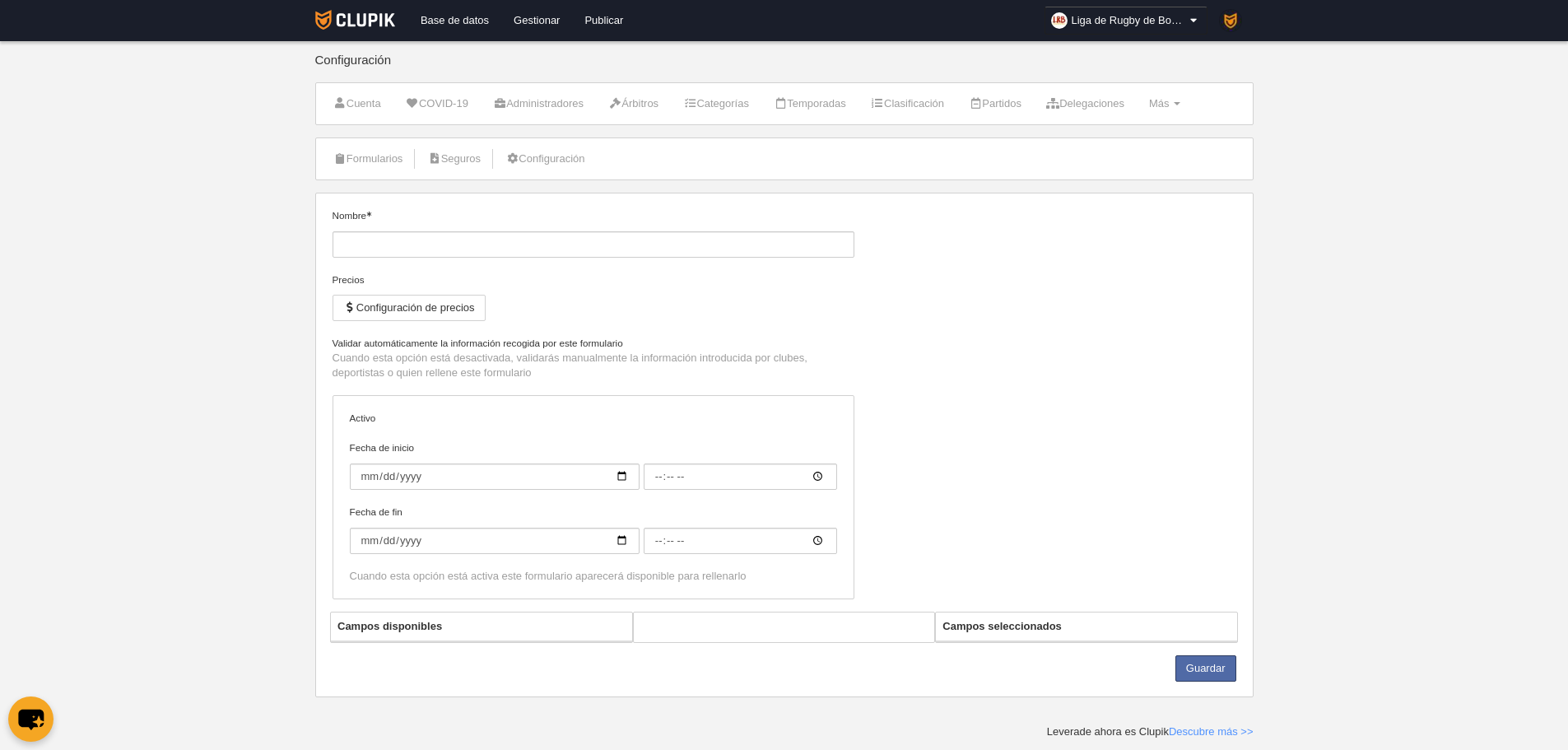
type input "Cuerpo técnico"
checkbox input "true"
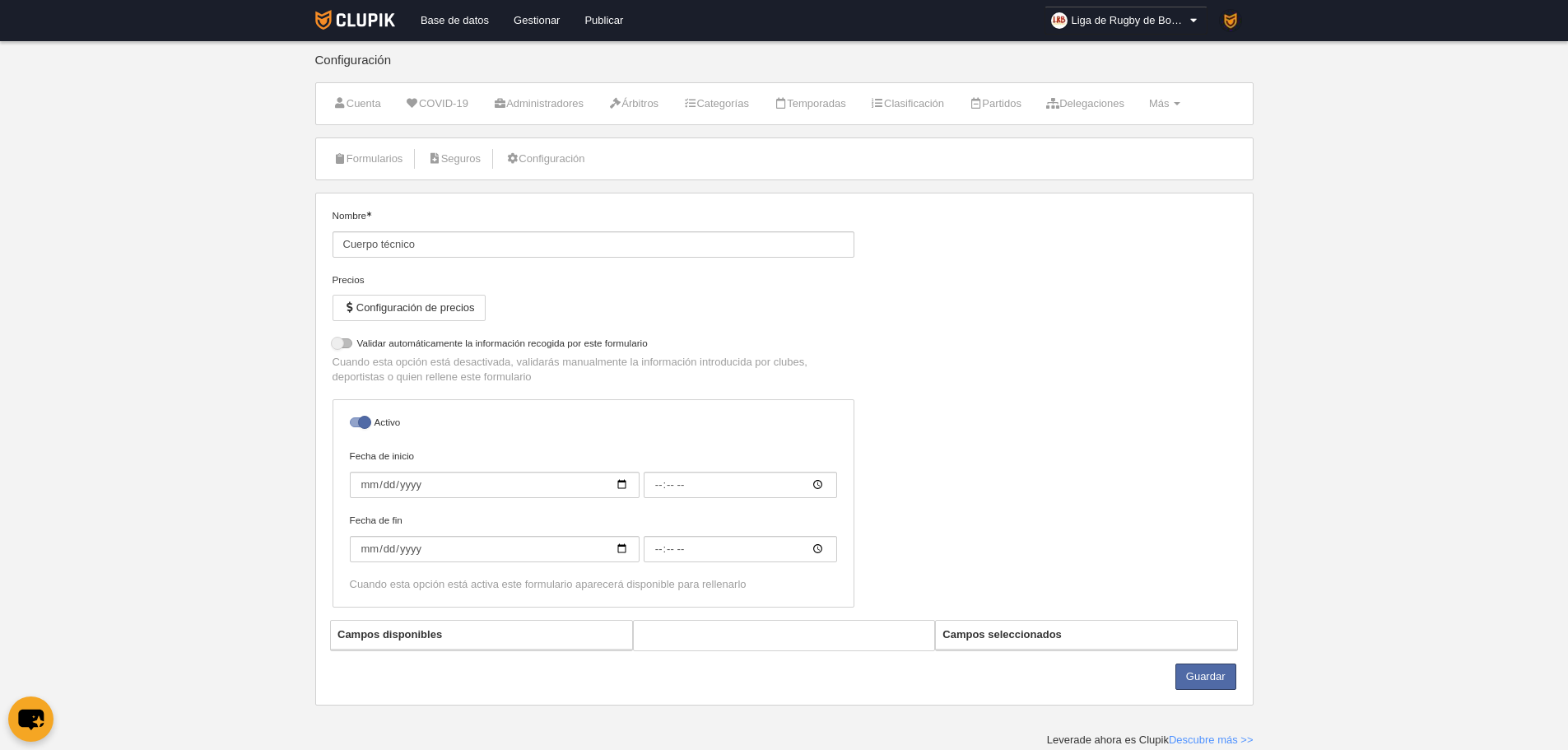
select select "selected"
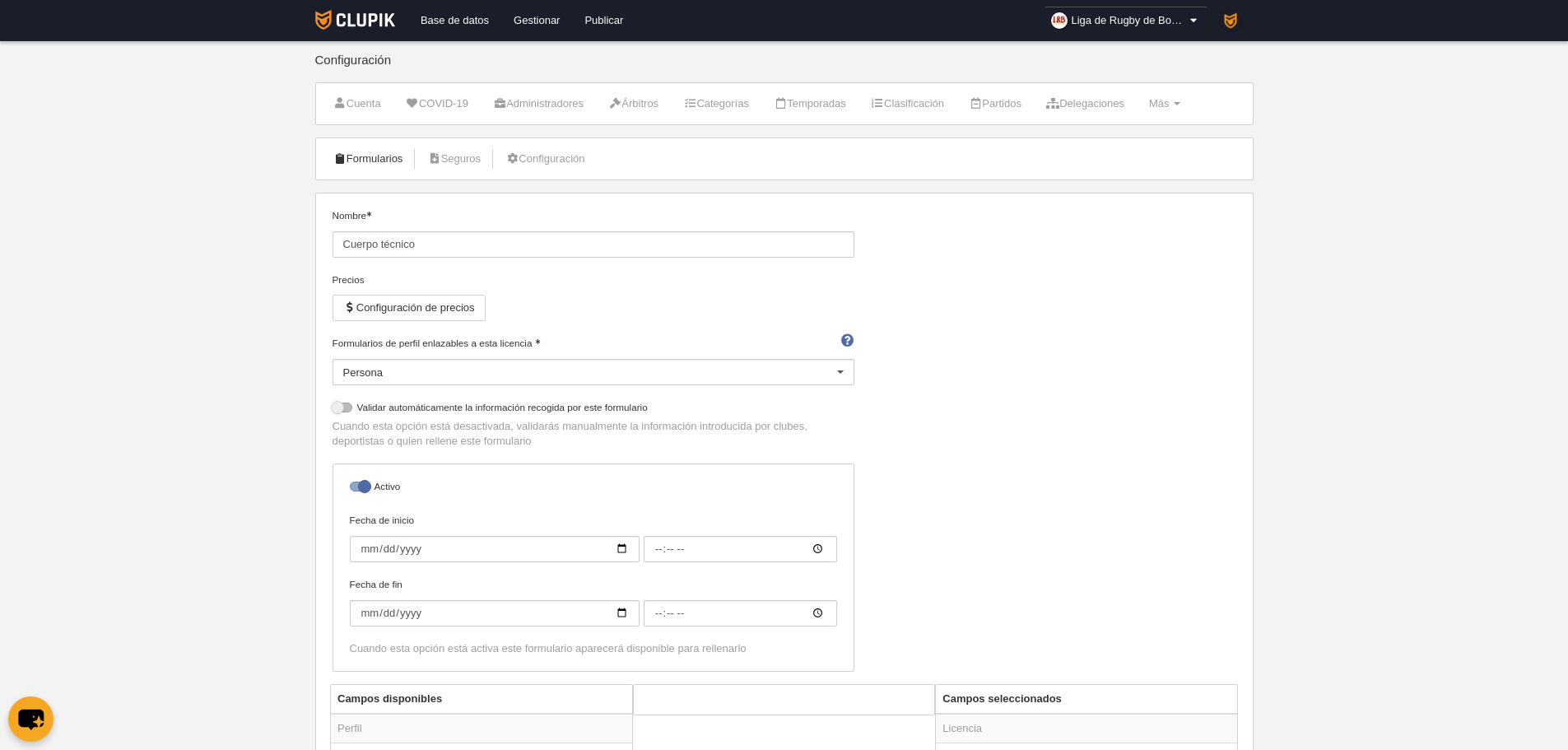
click at [358, 165] on link "Formularios" at bounding box center [368, 159] width 88 height 25
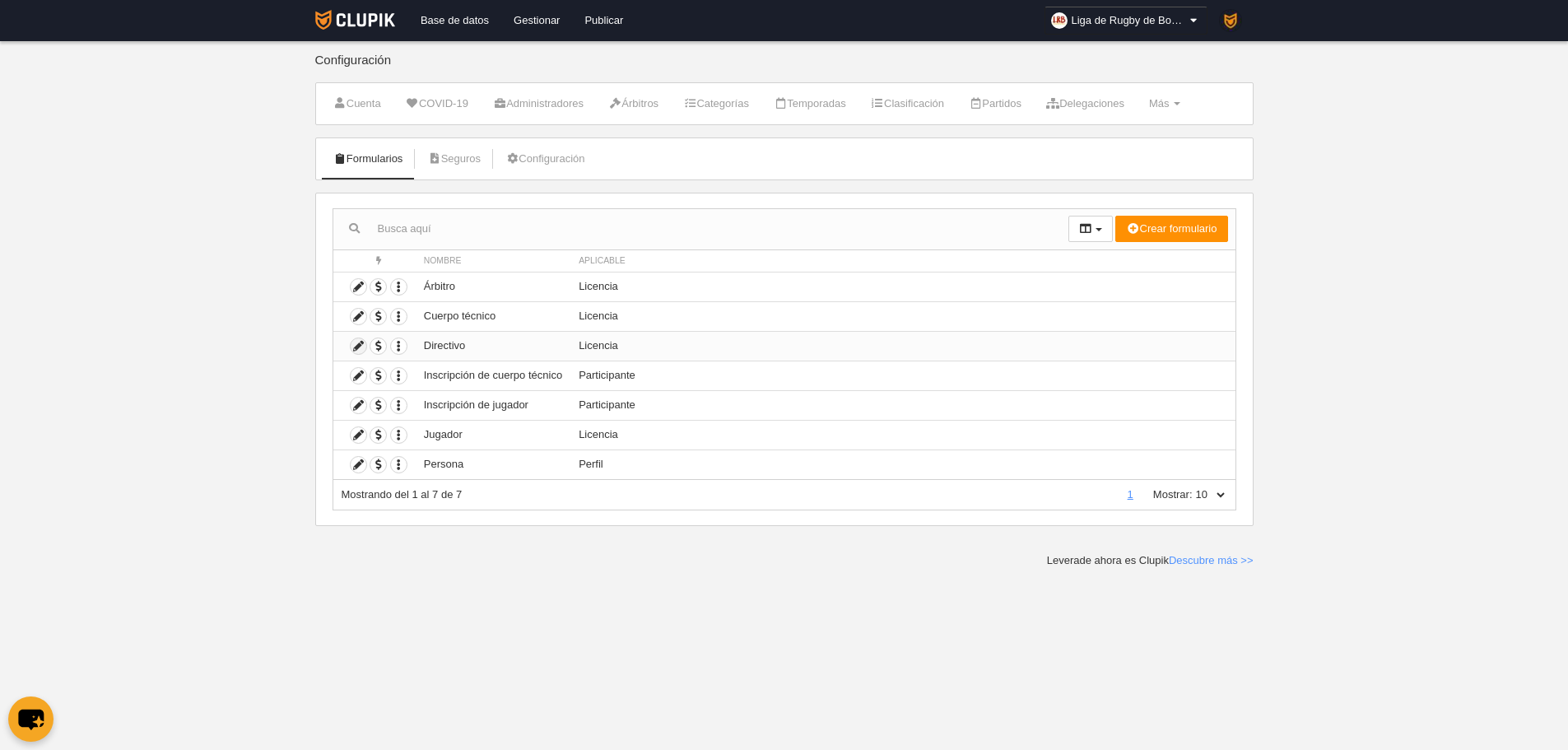
click at [358, 338] on icon at bounding box center [359, 346] width 16 height 16
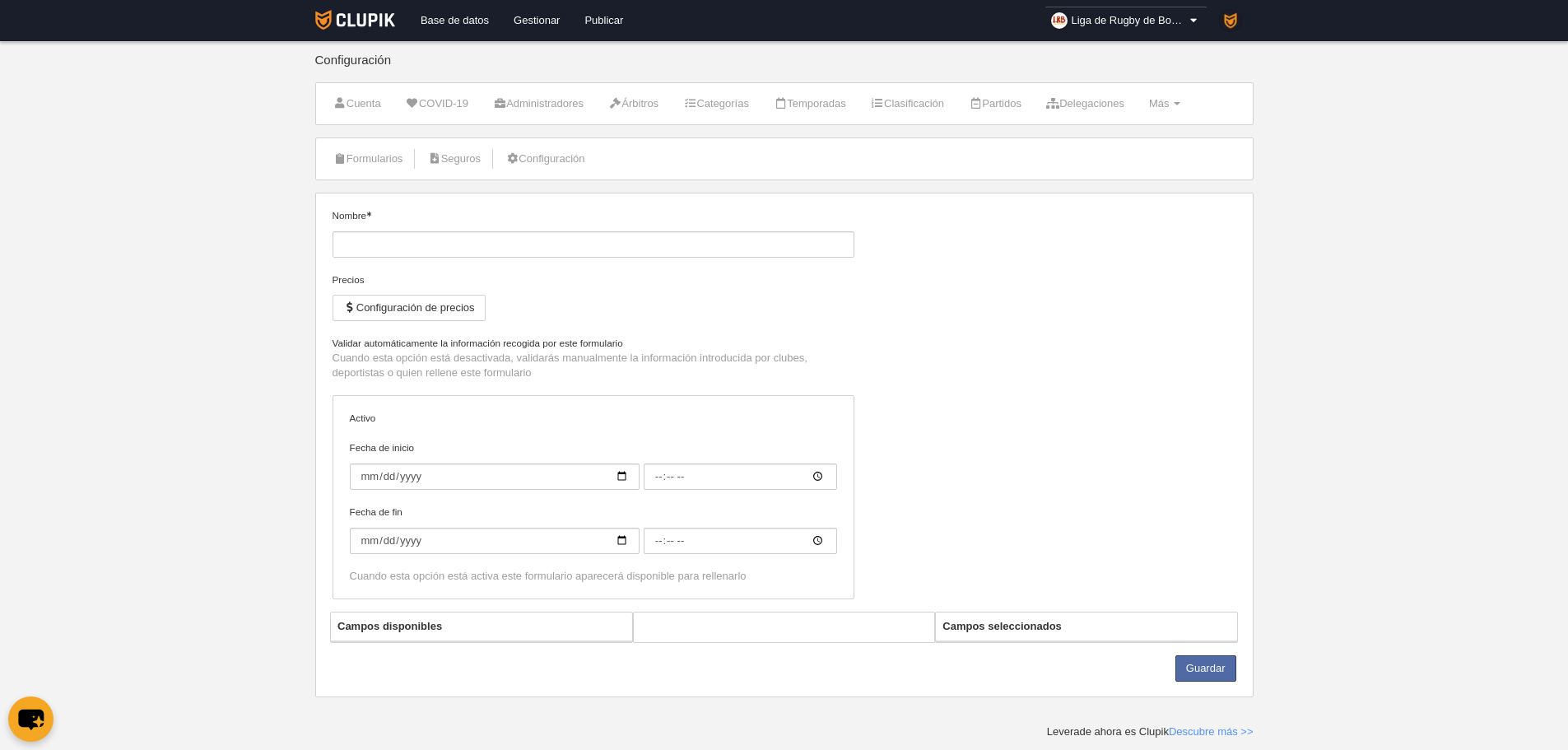
type input "Directivo"
checkbox input "true"
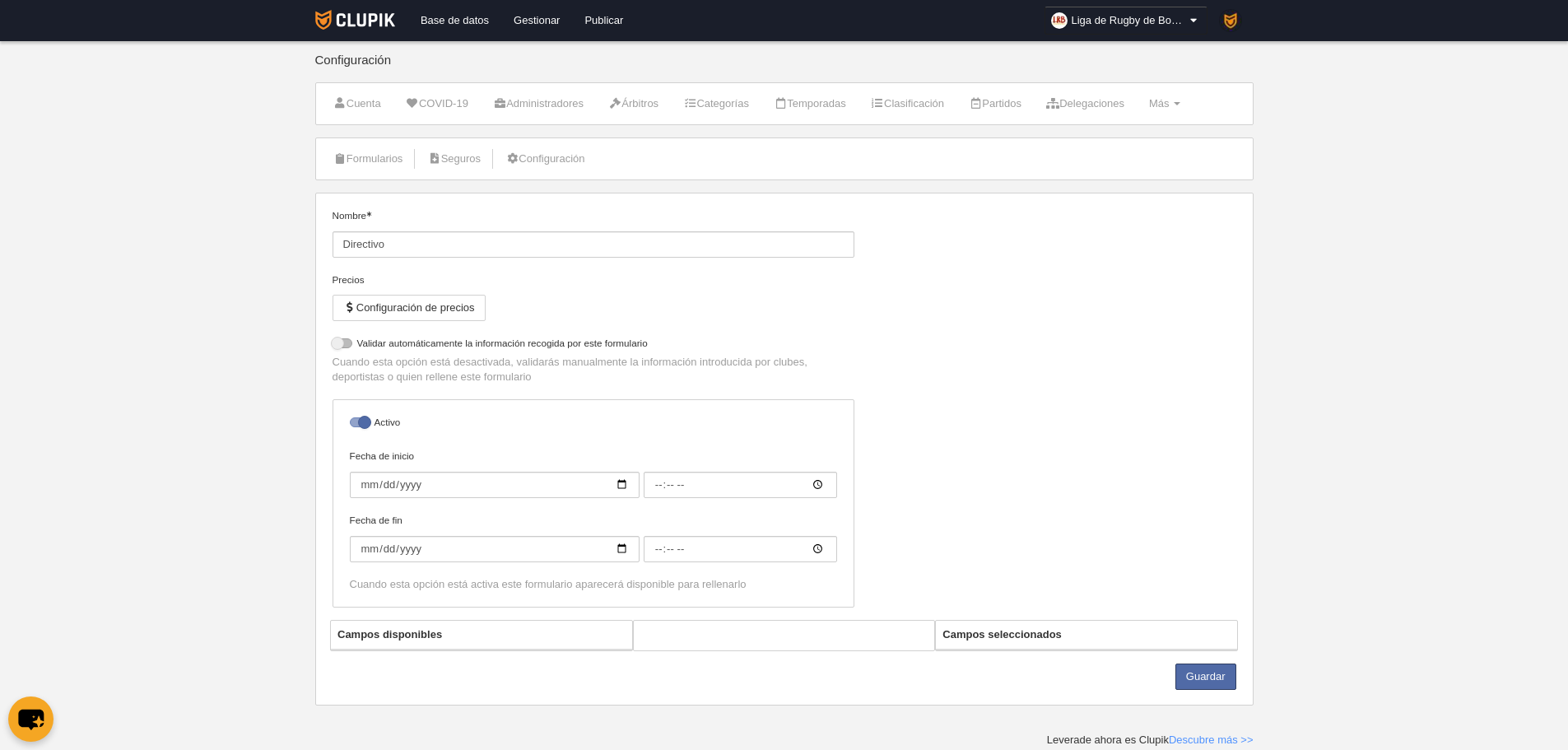
select select "selected"
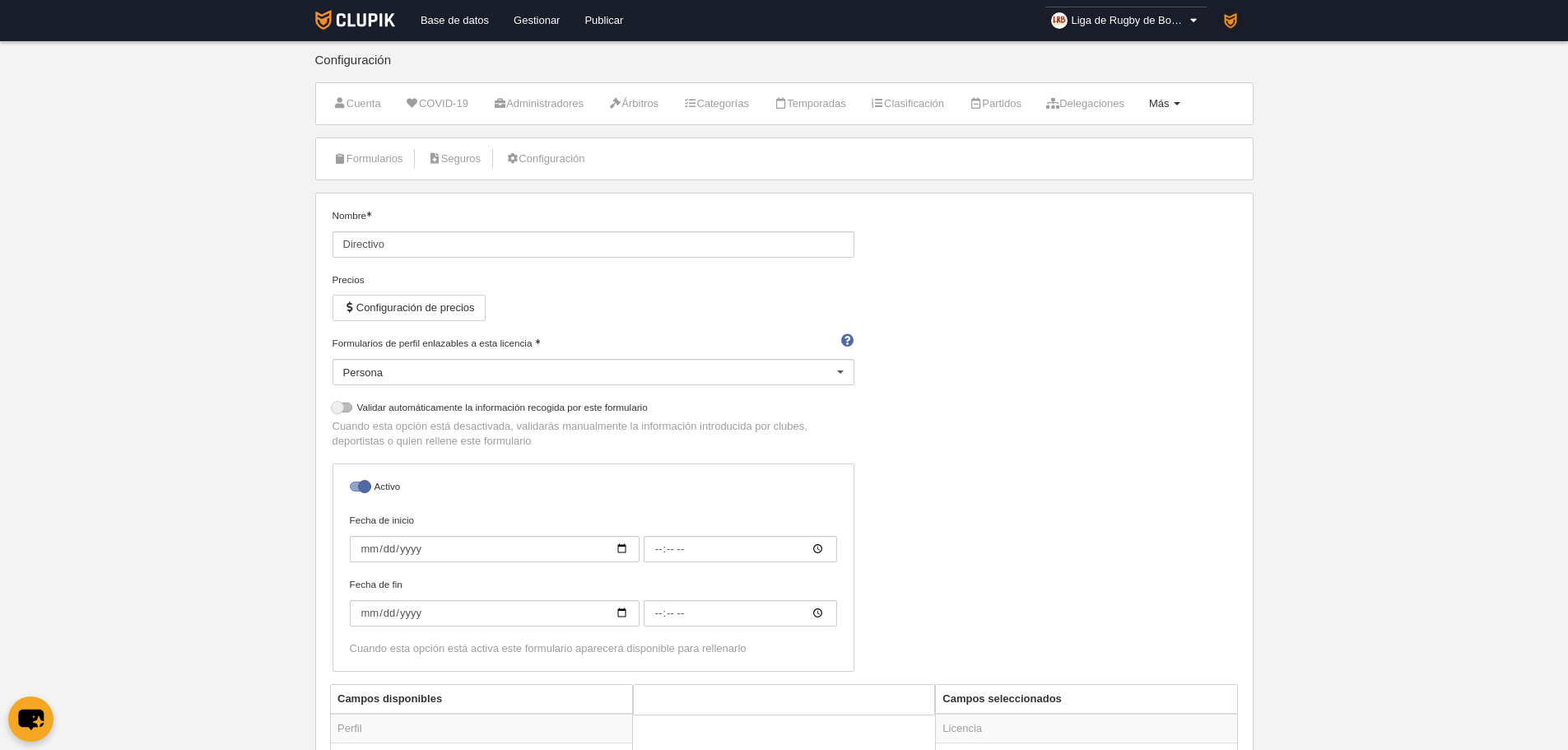
click at [1170, 101] on span "Más" at bounding box center [1159, 103] width 21 height 13
click at [1129, 187] on link "Cargos" at bounding box center [1112, 196] width 153 height 26
